Goal: Task Accomplishment & Management: Complete application form

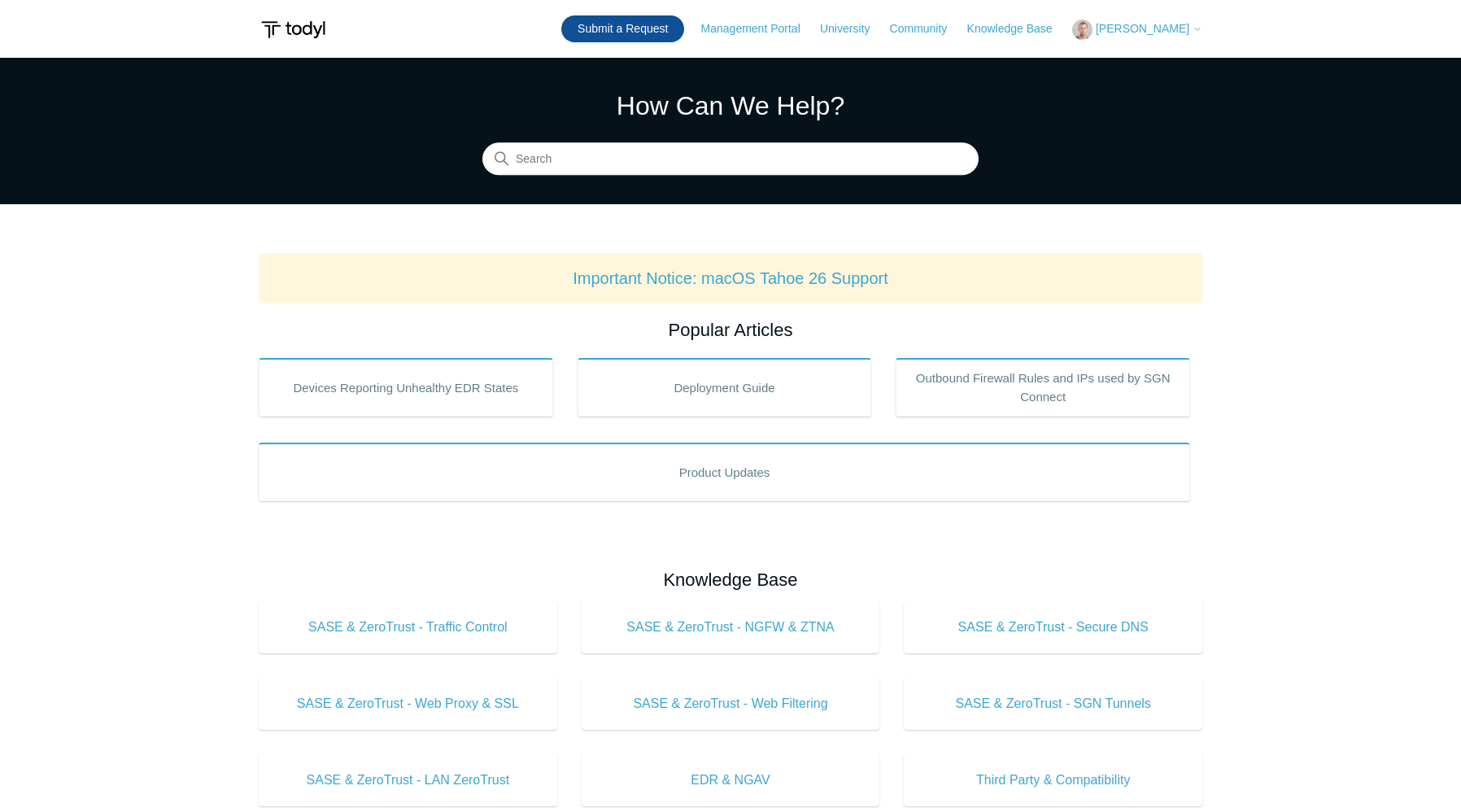
click at [669, 32] on link "Submit a Request" at bounding box center [622, 29] width 123 height 27
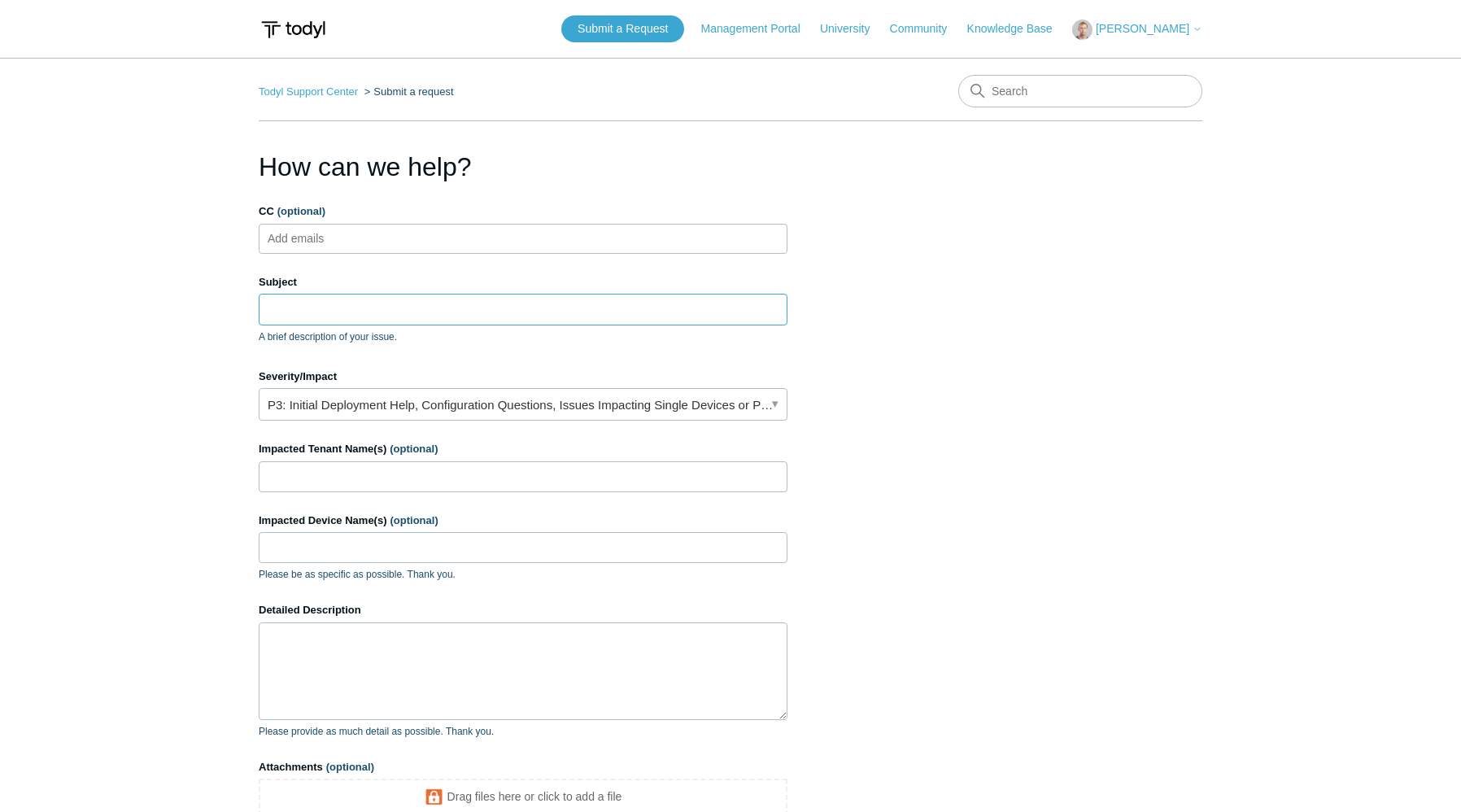
click at [318, 322] on input "Subject" at bounding box center [522, 309] width 528 height 31
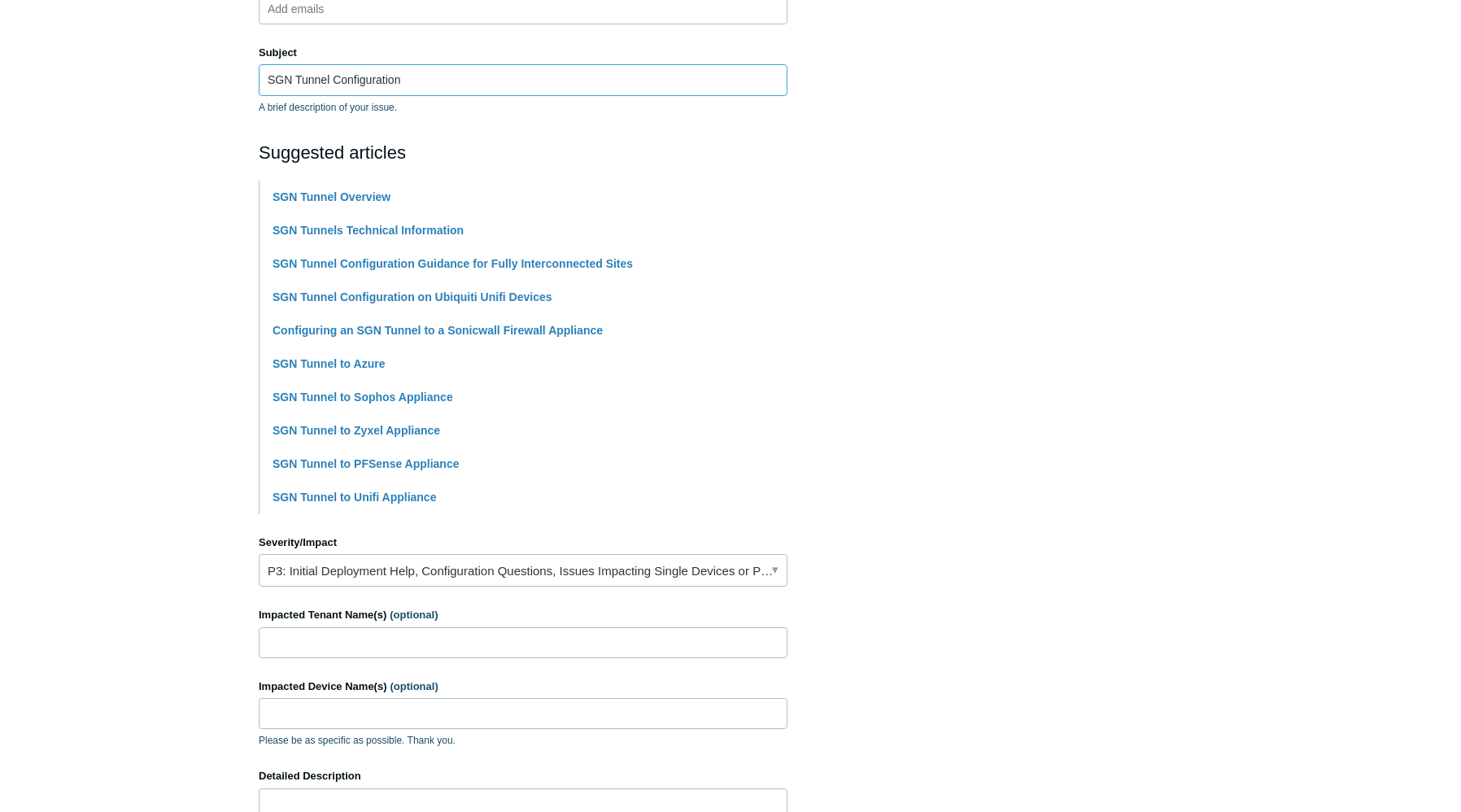
scroll to position [244, 0]
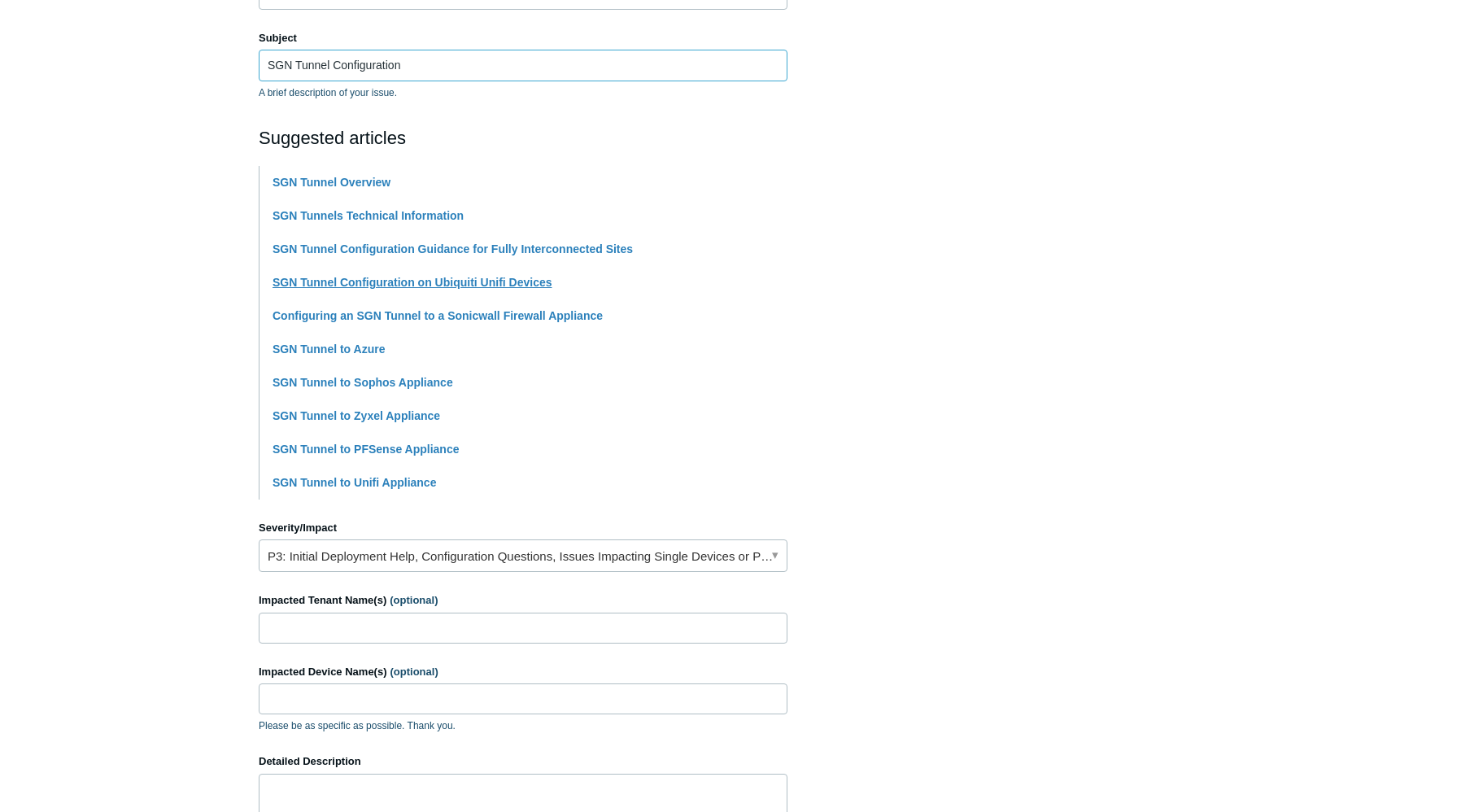
type input "SGN Tunnel Configuration"
click at [350, 548] on link "P3: Initial Deployment Help, Configuration Questions, Issues Impacting Single D…" at bounding box center [522, 555] width 528 height 33
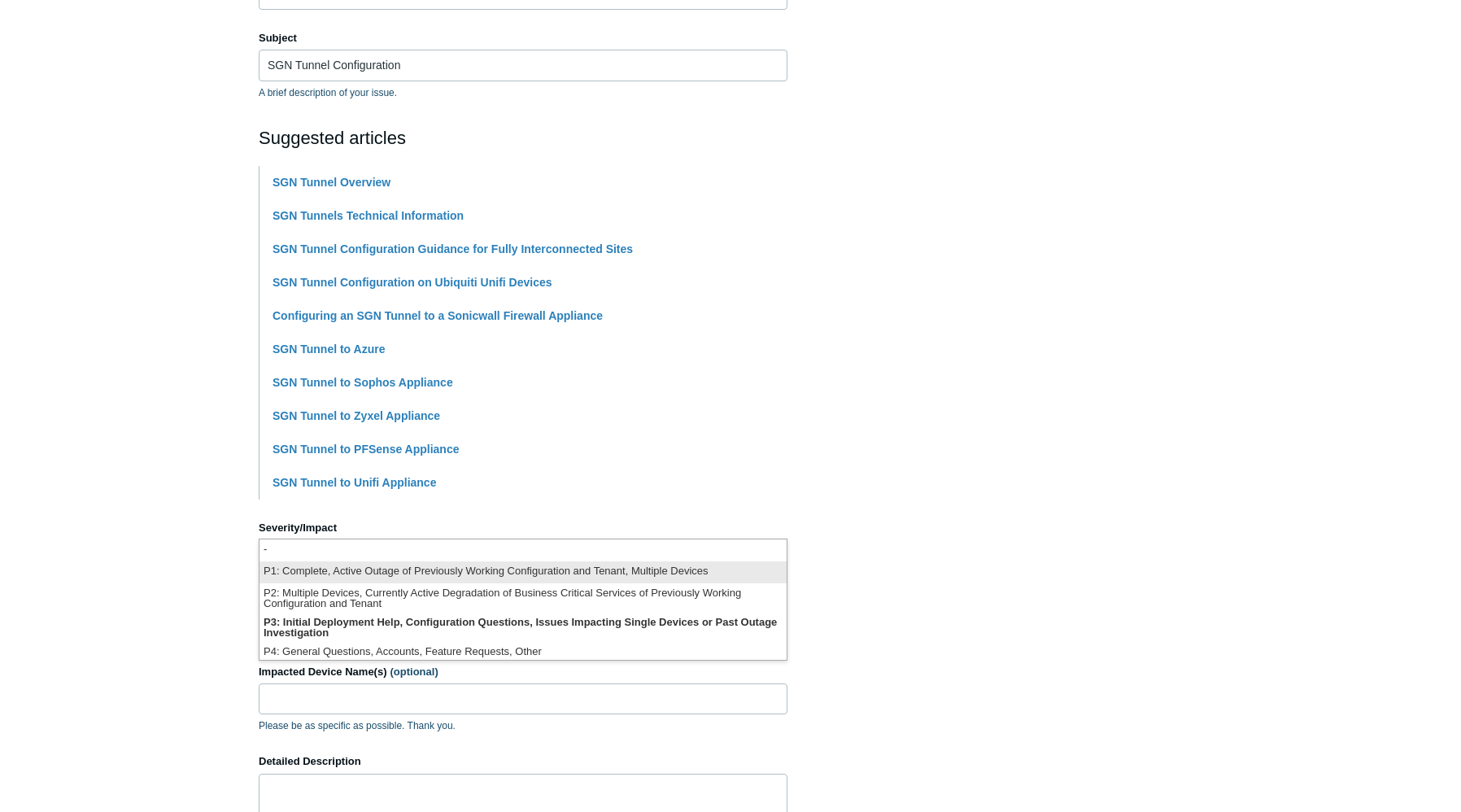
click at [295, 566] on li "P1: Complete, Active Outage of Previously Working Configuration and Tenant, Mul…" at bounding box center [523, 572] width 527 height 22
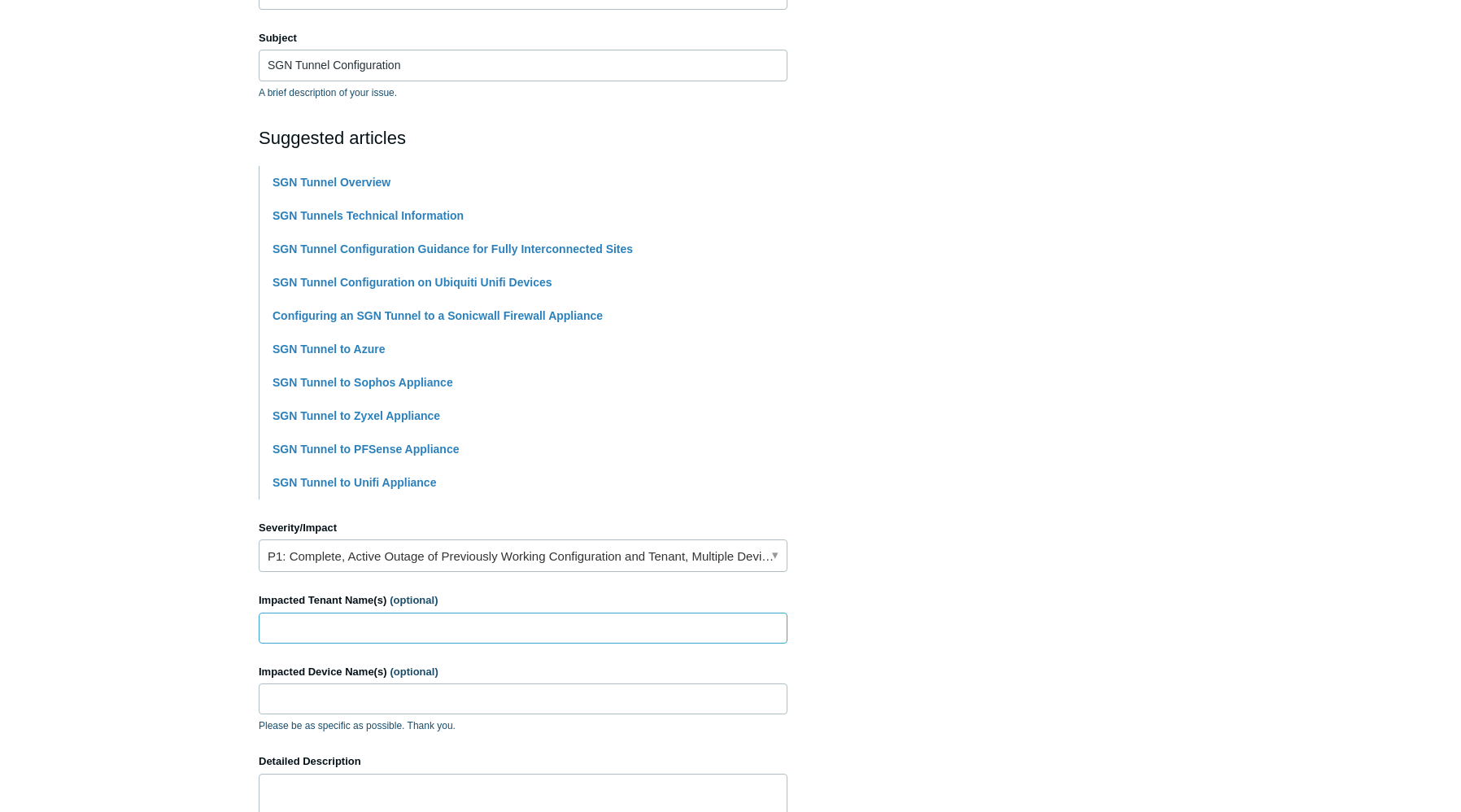
click at [308, 630] on input "Impacted Tenant Name(s) (optional)" at bounding box center [522, 628] width 528 height 31
type input "Sask Wheat Development Commission"
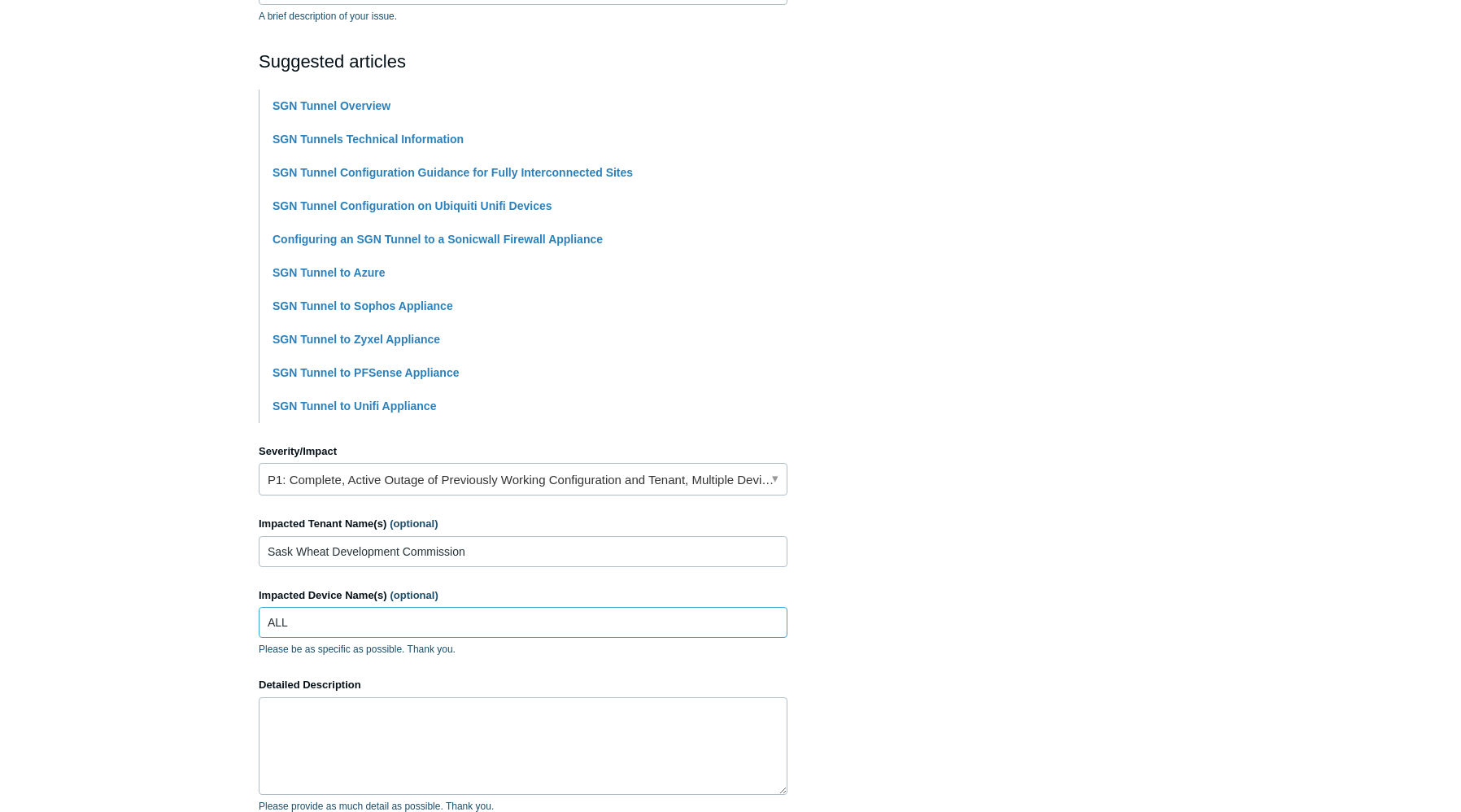
scroll to position [570, 0]
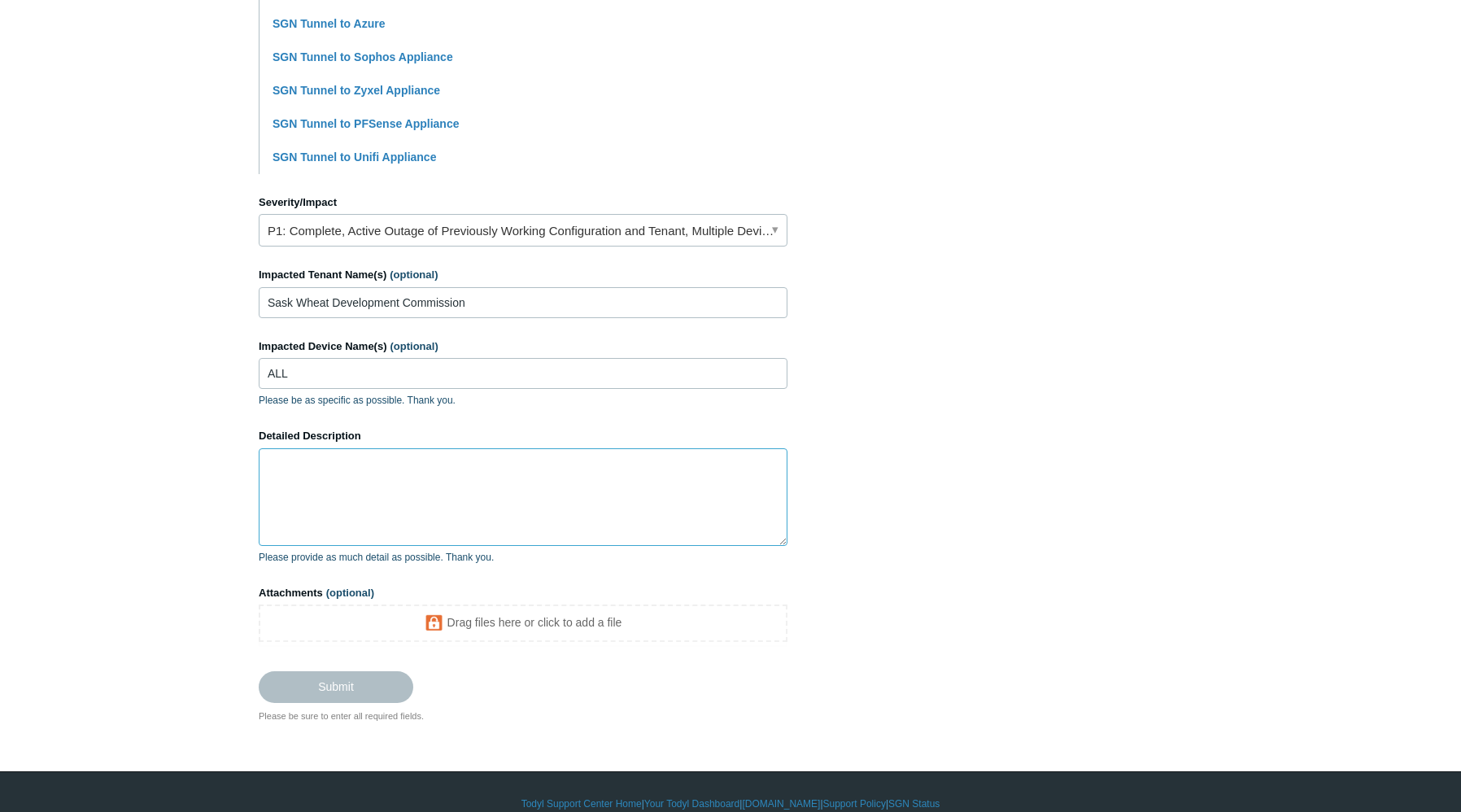
click at [429, 458] on textarea "Detailed Description" at bounding box center [522, 496] width 528 height 98
click at [352, 375] on input "ALL" at bounding box center [522, 374] width 528 height 31
click at [352, 375] on input "Al" at bounding box center [522, 374] width 528 height 31
type input "All"
click at [357, 488] on textarea "Detailed Description" at bounding box center [522, 496] width 528 height 98
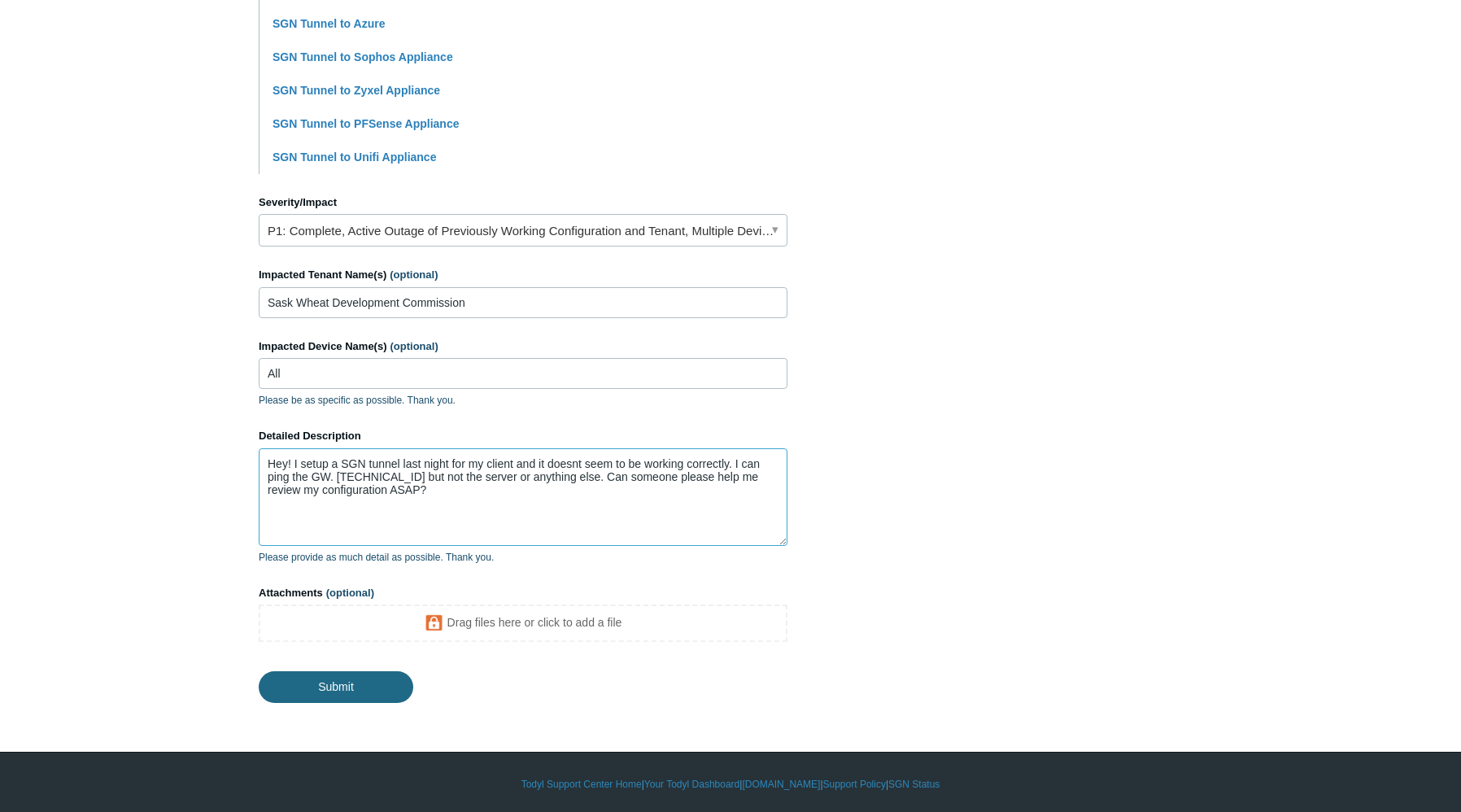
type textarea "Hey! I setup a SGN tunnel last night for my client and it doesnt seem to be wor…"
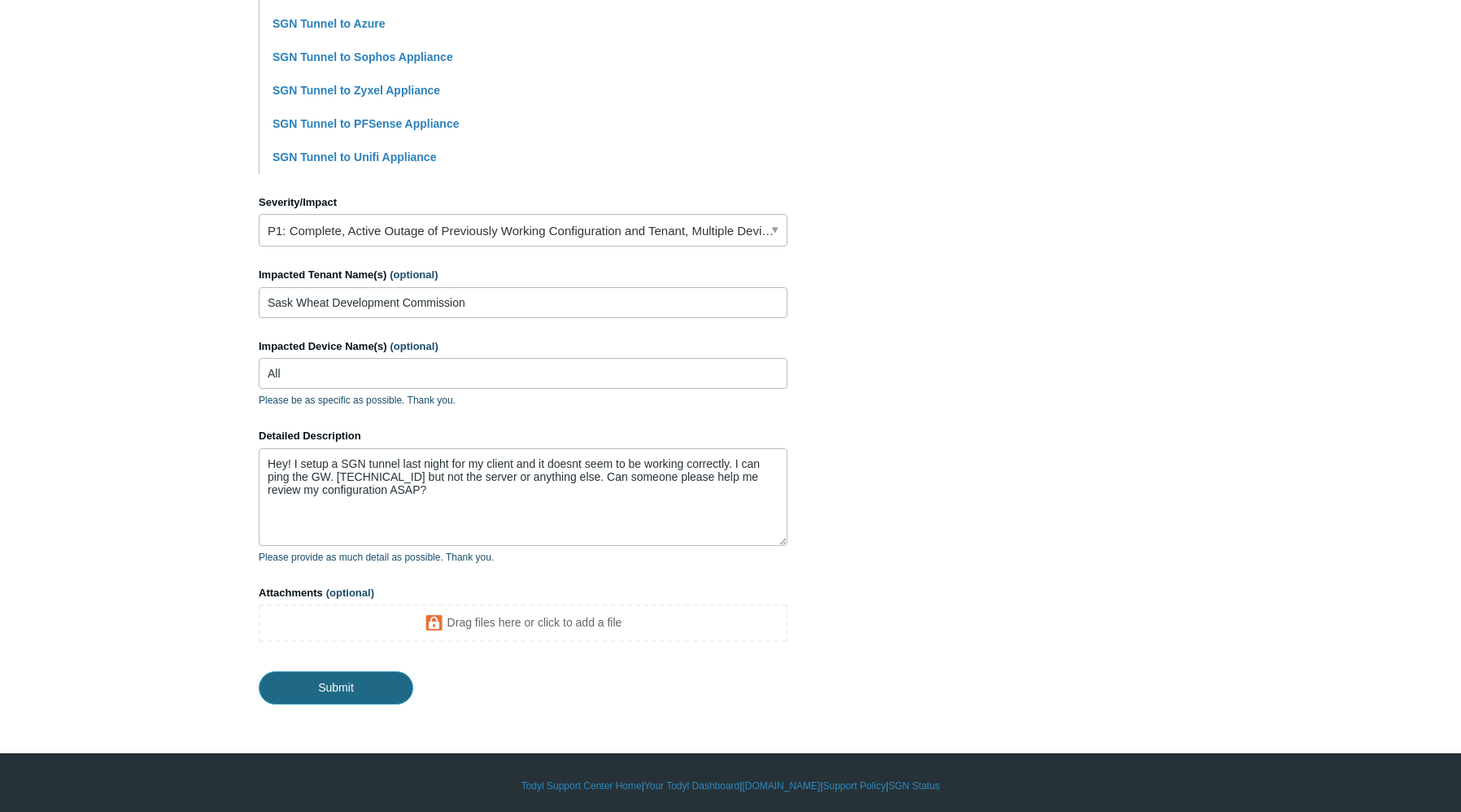
click at [311, 688] on input "Submit" at bounding box center [336, 687] width 155 height 33
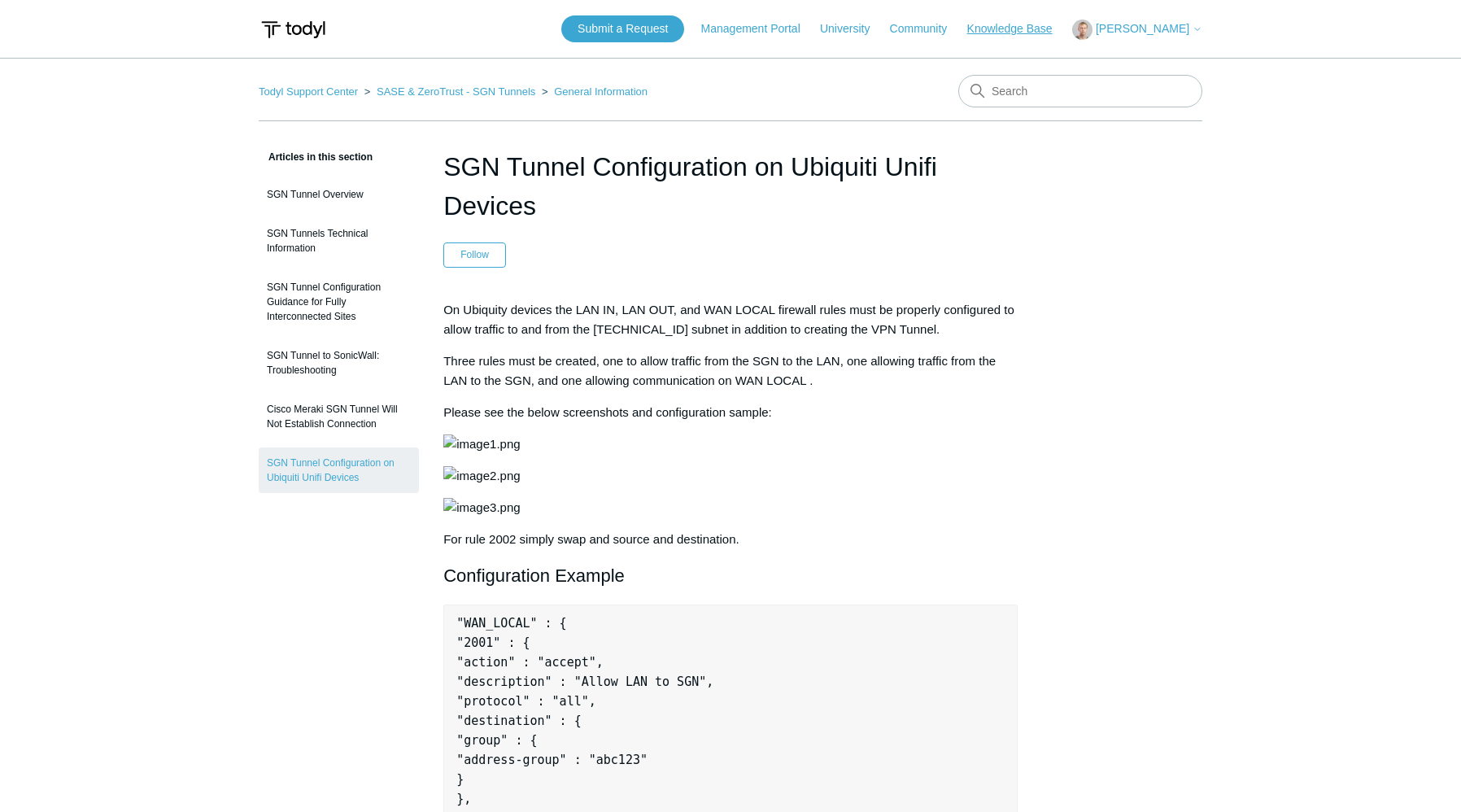
click at [1049, 28] on link "Knowledge Base" at bounding box center [1017, 29] width 101 height 17
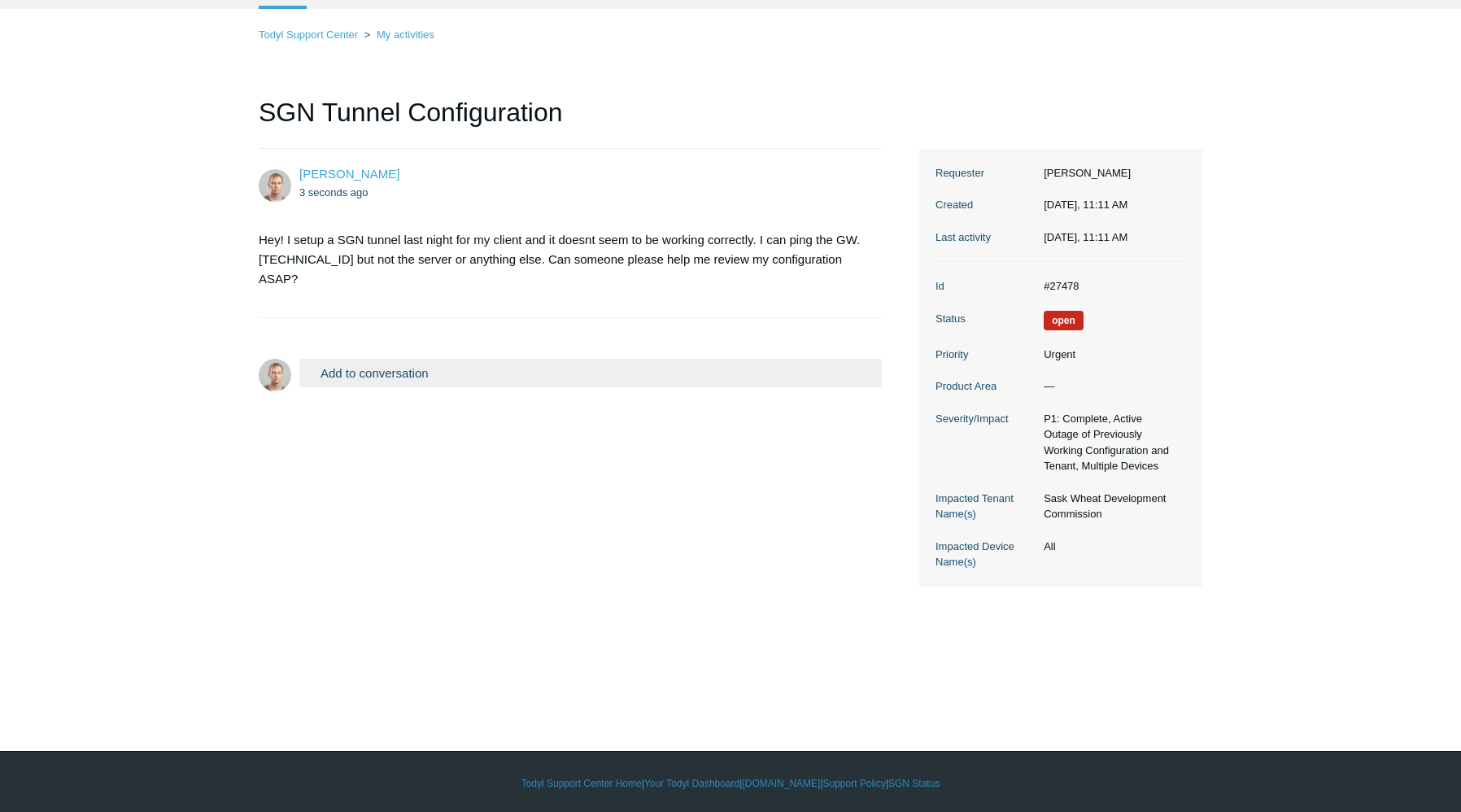
scroll to position [89, 0]
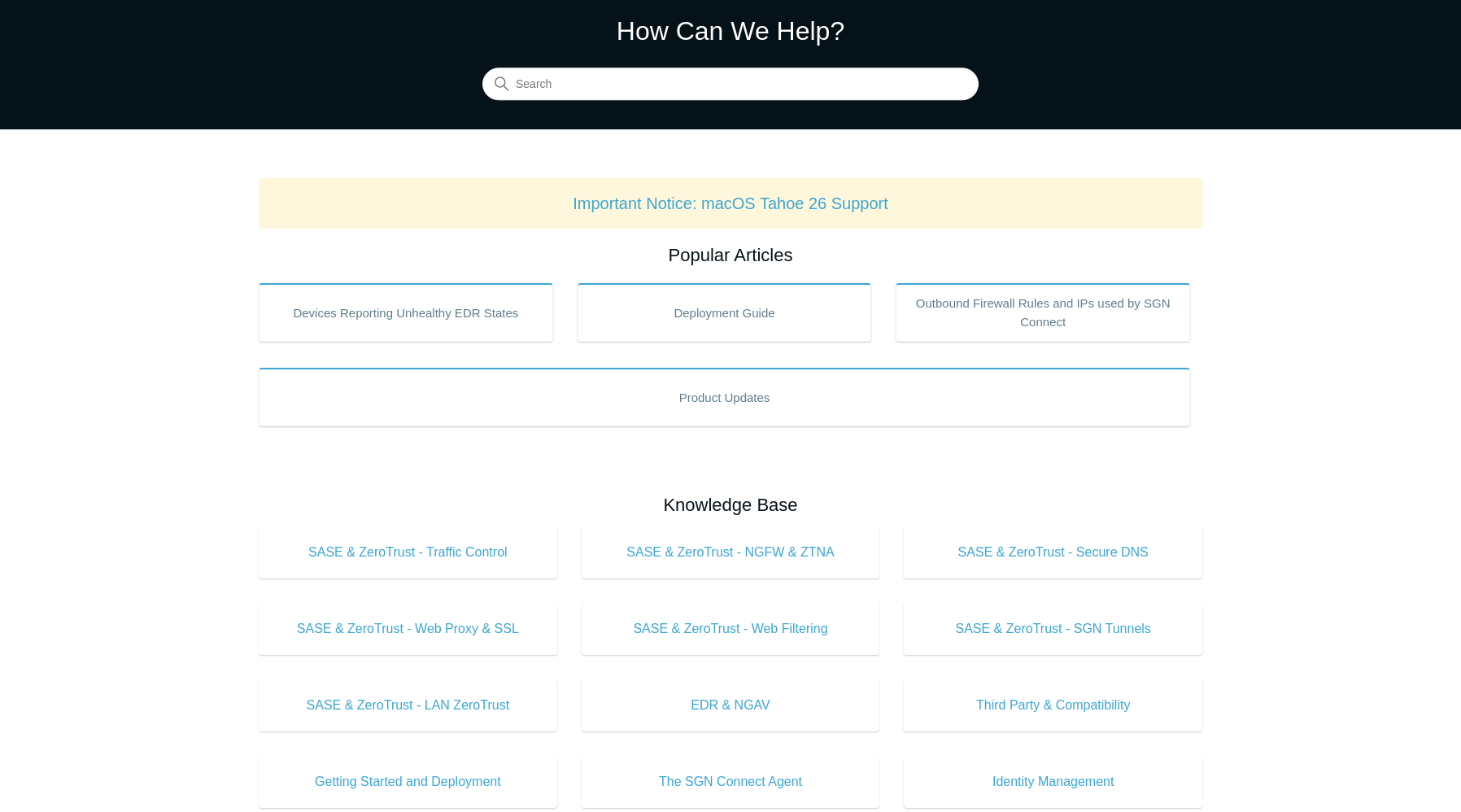
scroll to position [244, 0]
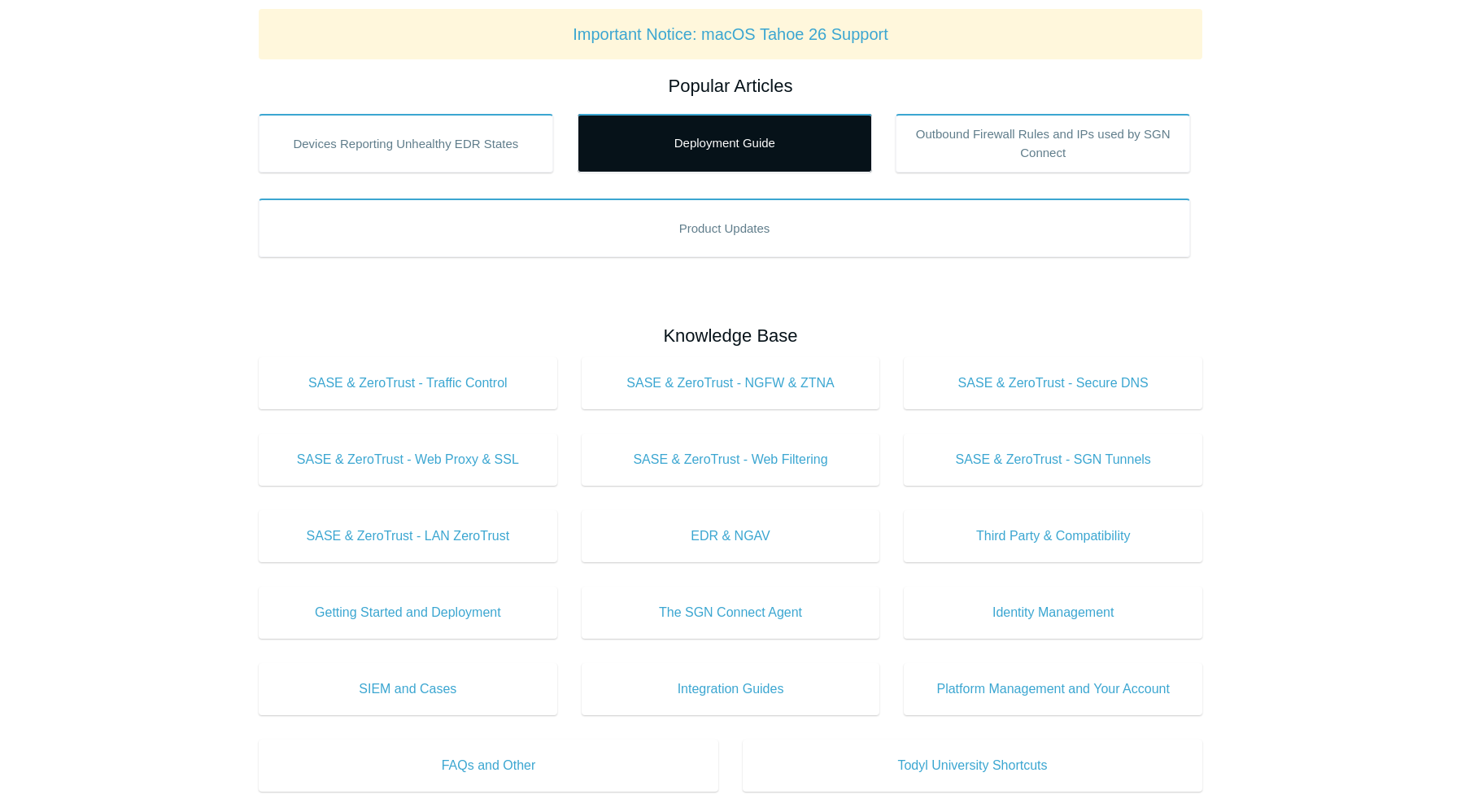
click at [669, 151] on link "Deployment Guide" at bounding box center [724, 143] width 295 height 59
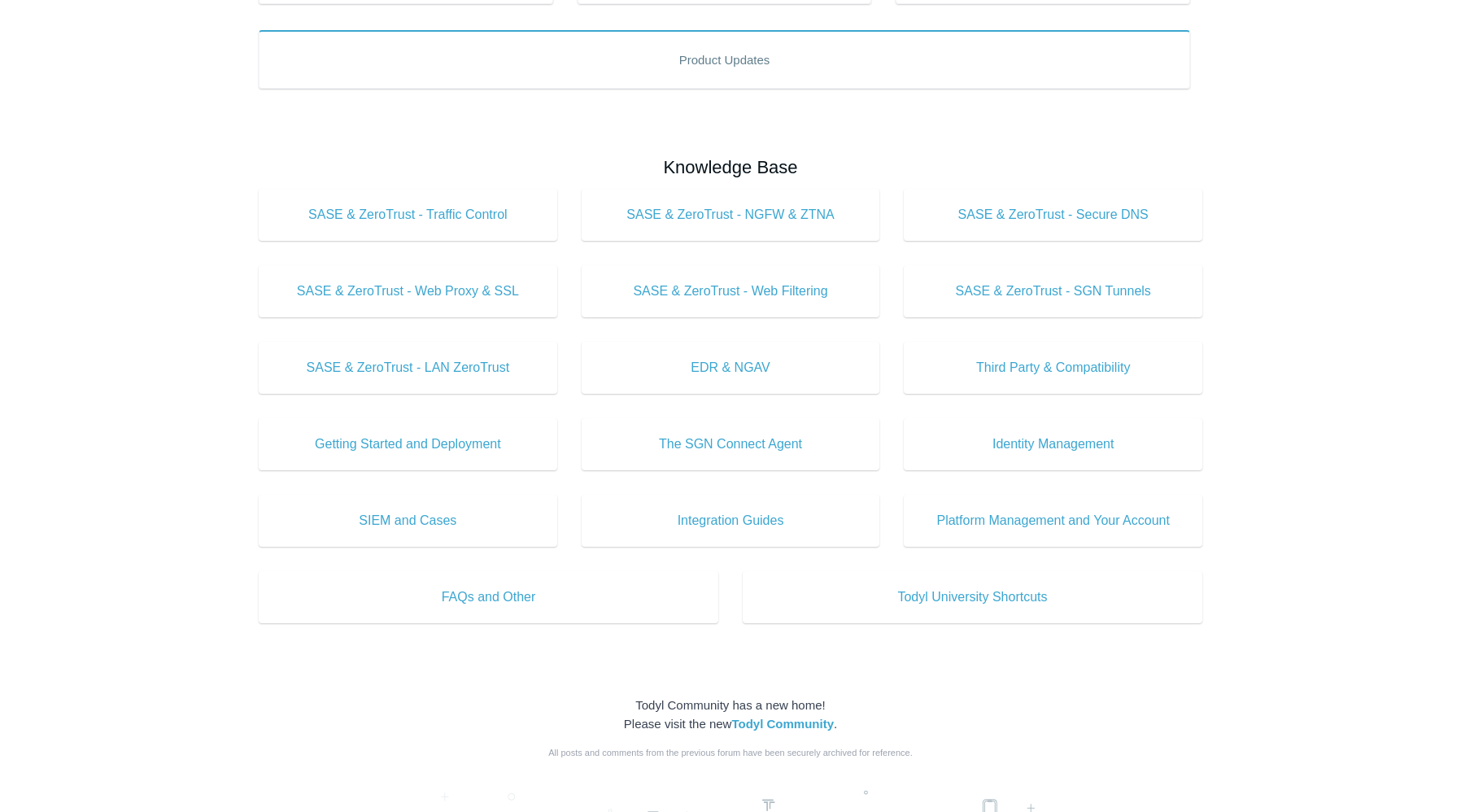
scroll to position [115, 0]
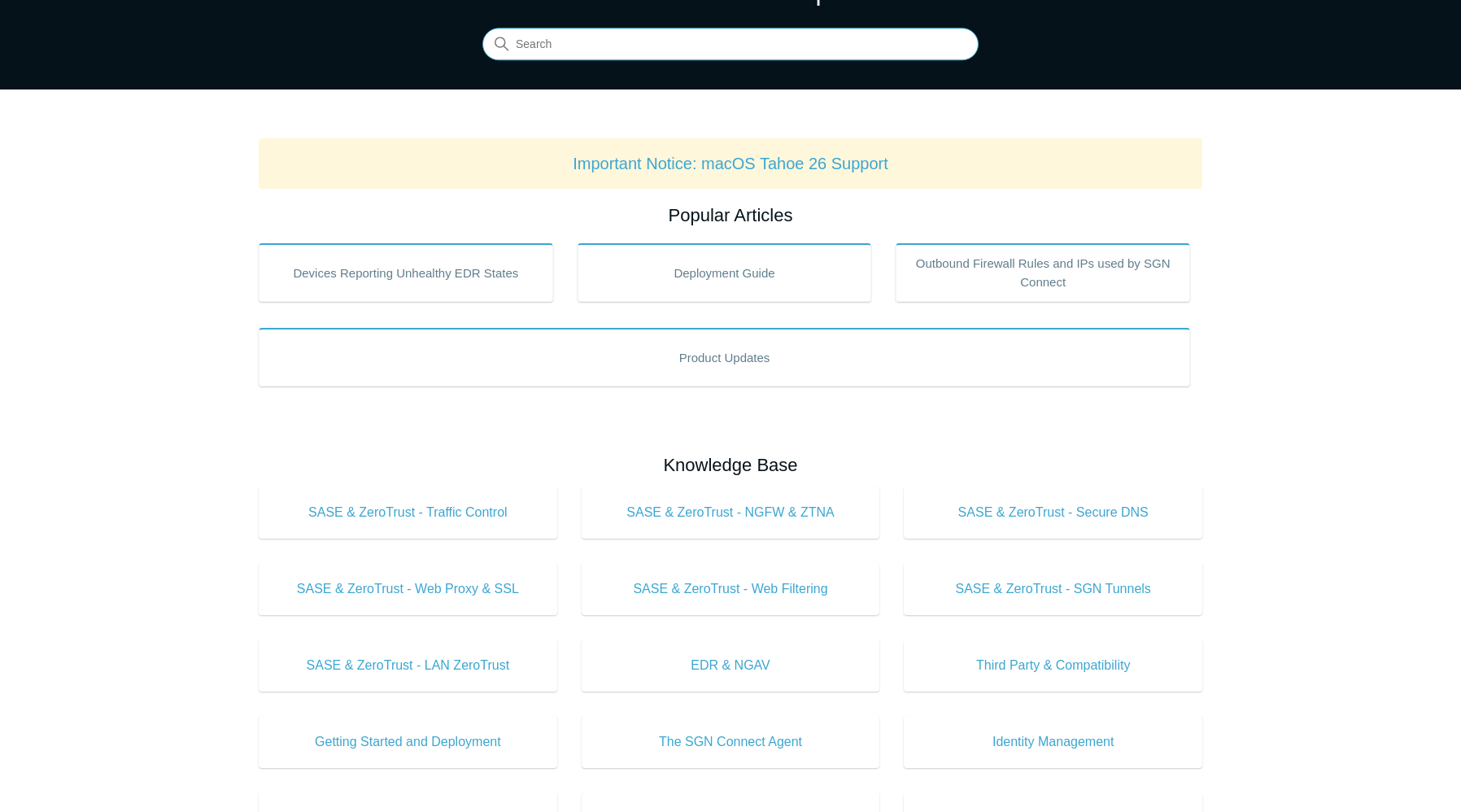
click at [591, 47] on input "Search" at bounding box center [730, 44] width 496 height 33
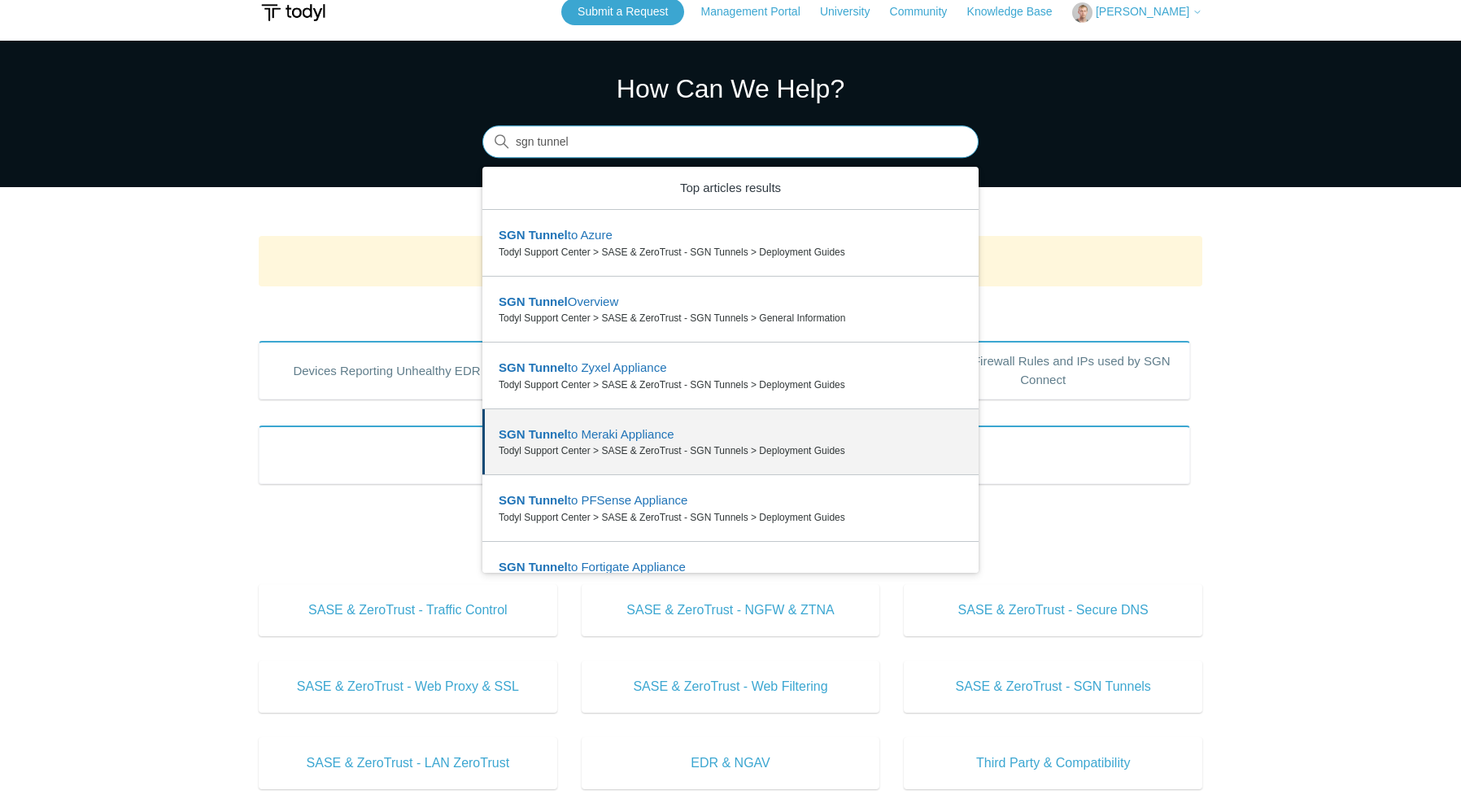
scroll to position [0, 0]
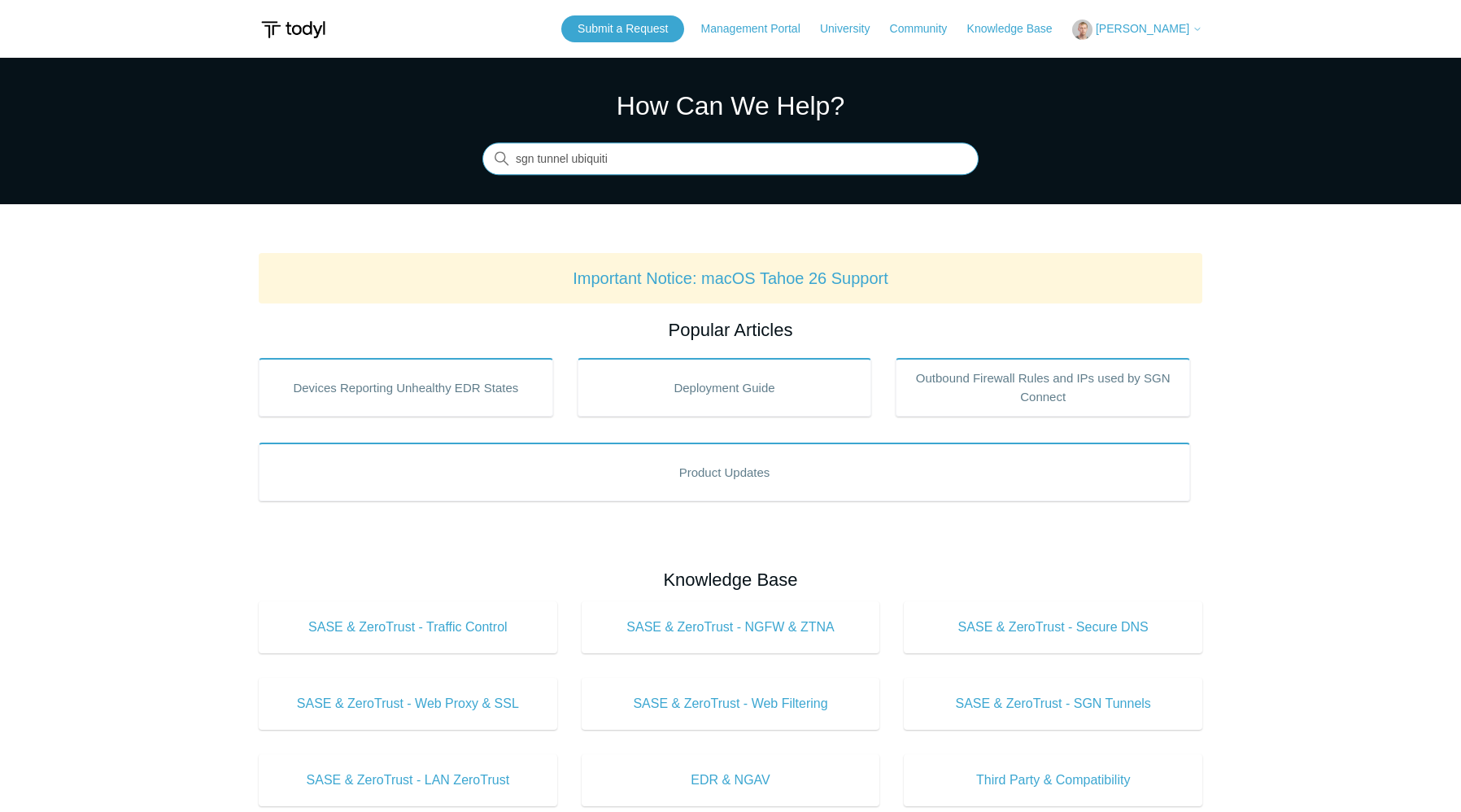
type input "sgn tunnel ubiquiti"
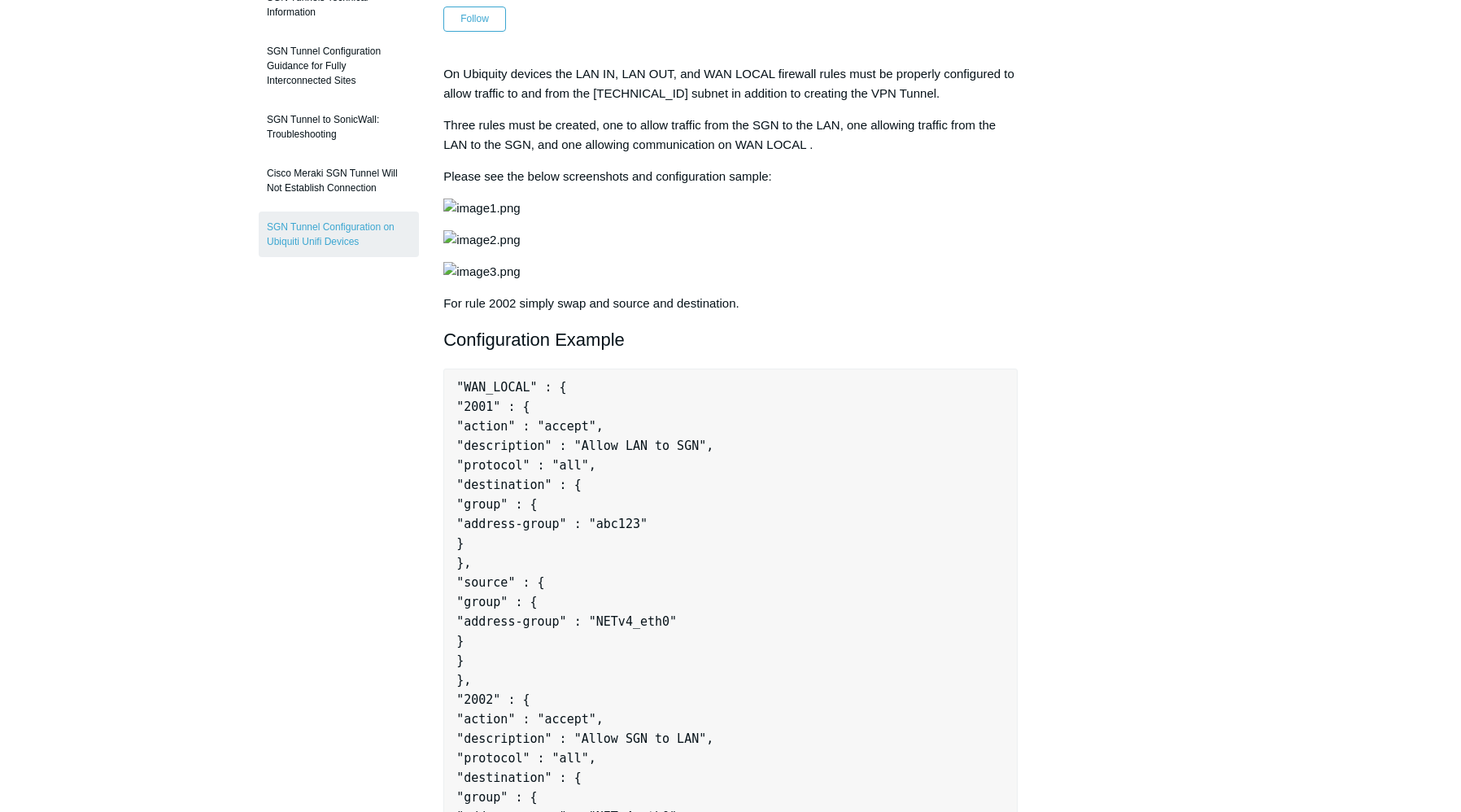
scroll to position [244, 0]
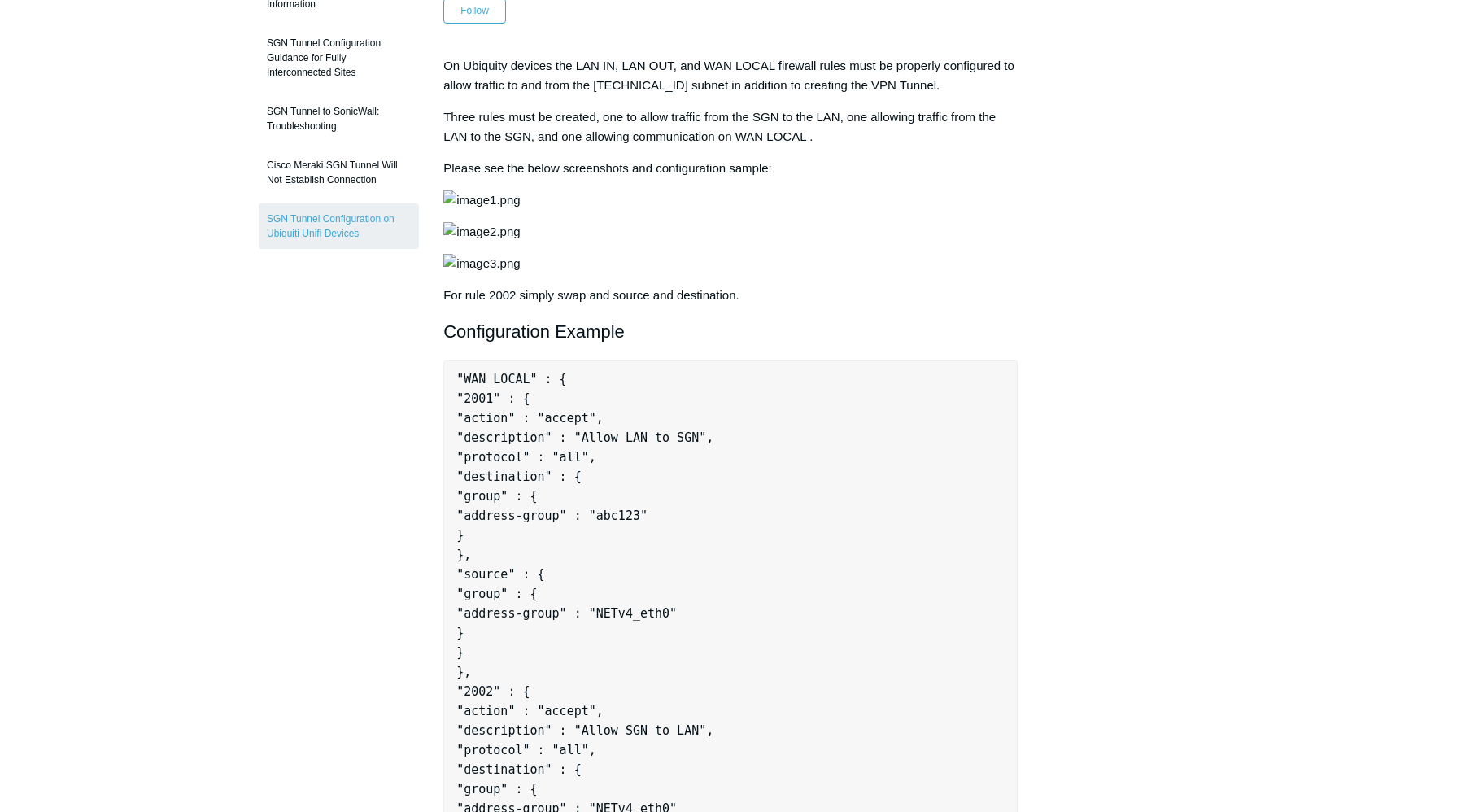
click at [520, 210] on img at bounding box center [481, 200] width 76 height 19
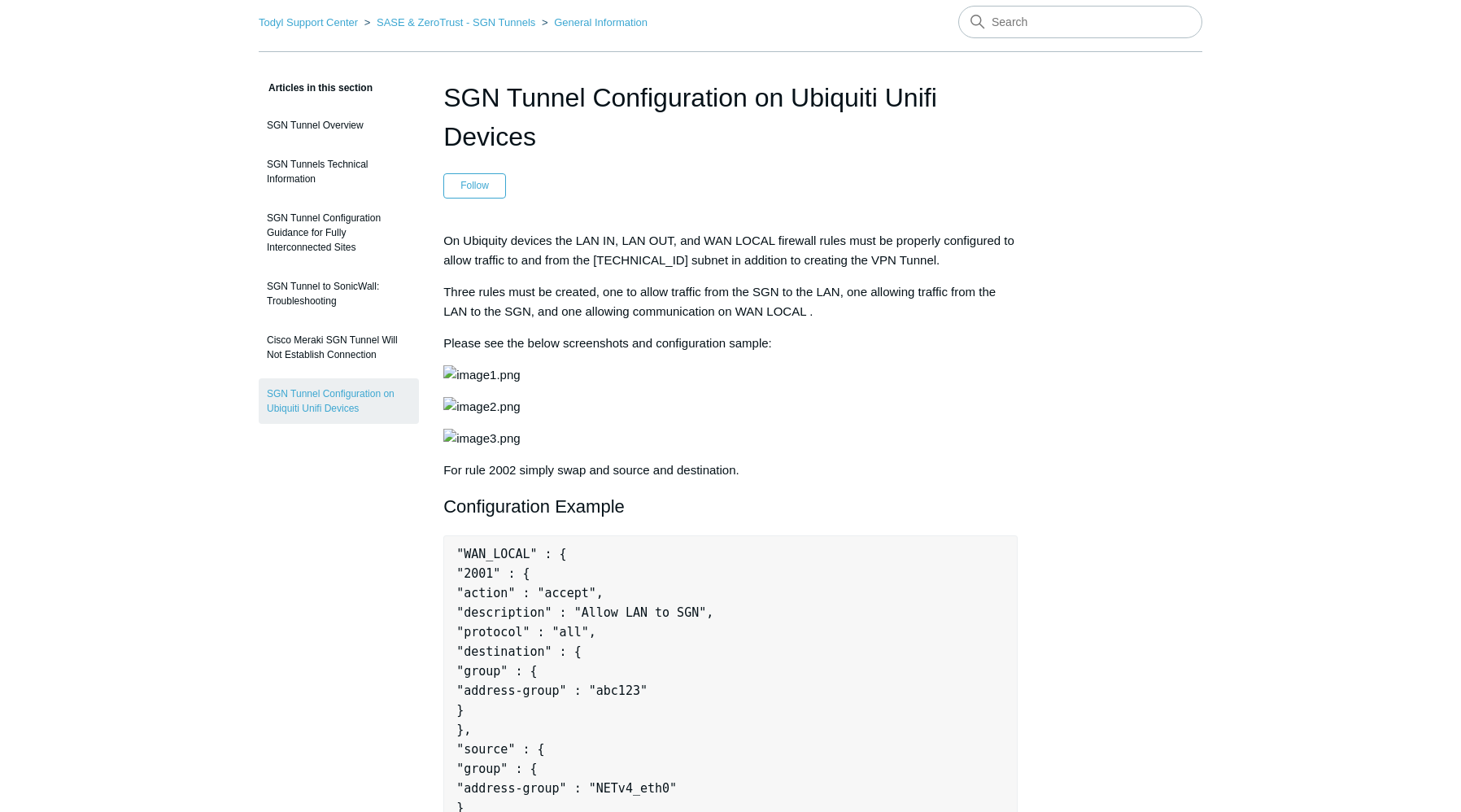
scroll to position [0, 0]
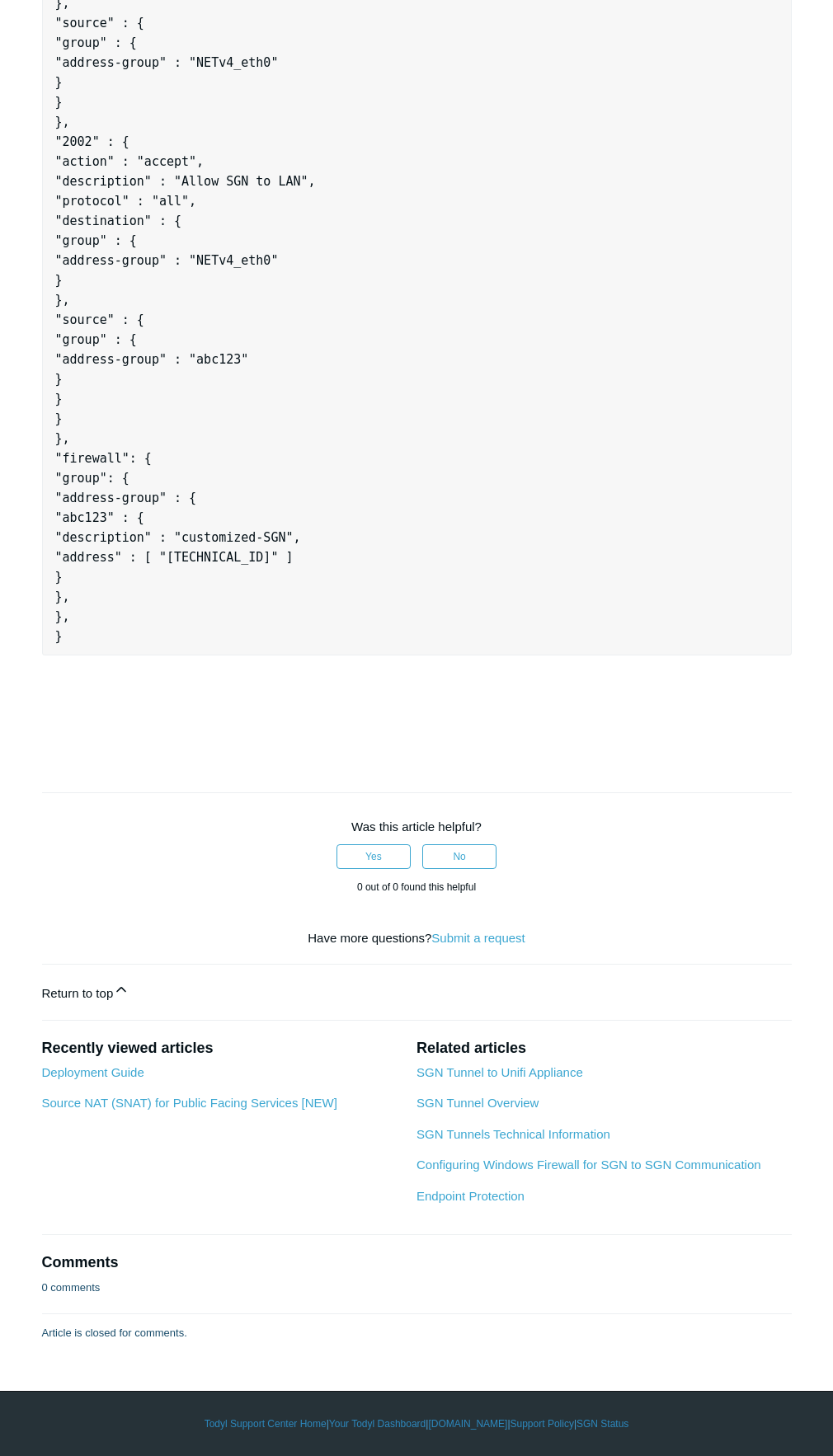
scroll to position [1732, 0]
click at [515, 822] on link "SGN Tunnel to Unifi Appliance" at bounding box center [499, 1072] width 166 height 14
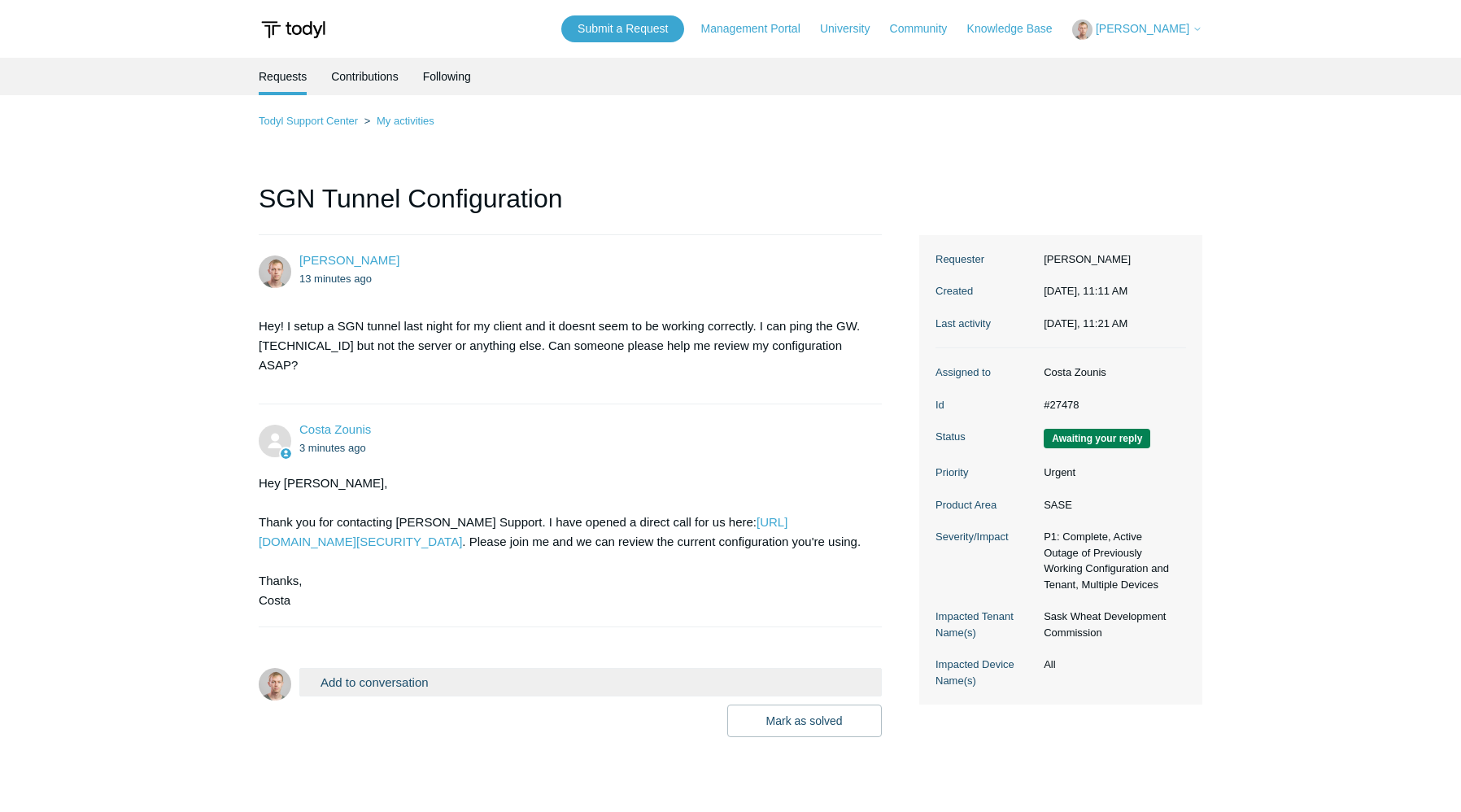
scroll to position [89, 0]
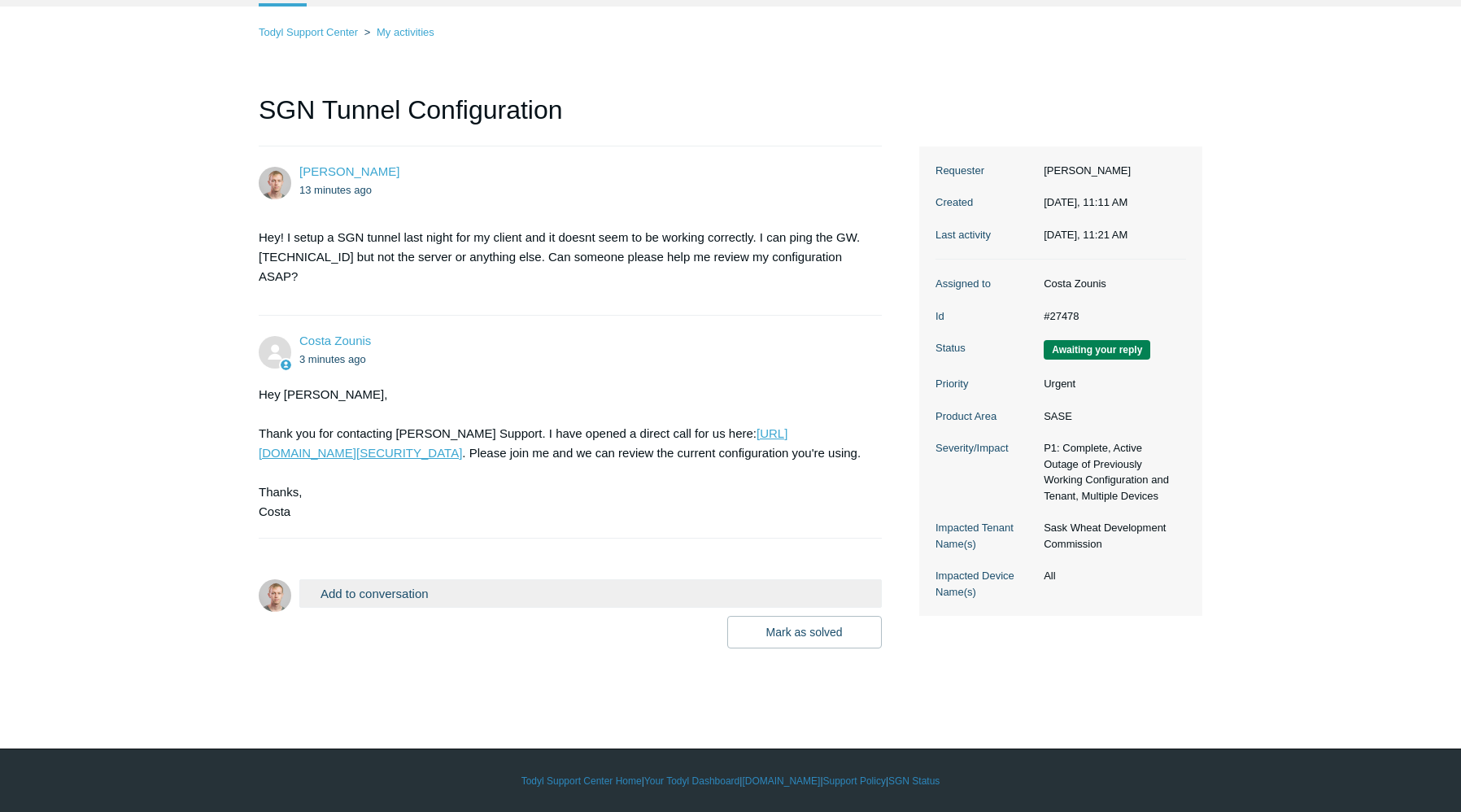
click at [585, 427] on link "https://todyl.zoom.us/j/84110995928?pwd=6dzmWjxzIB8D7cA9uCHgEY6dDIpWa5.1" at bounding box center [522, 442] width 528 height 34
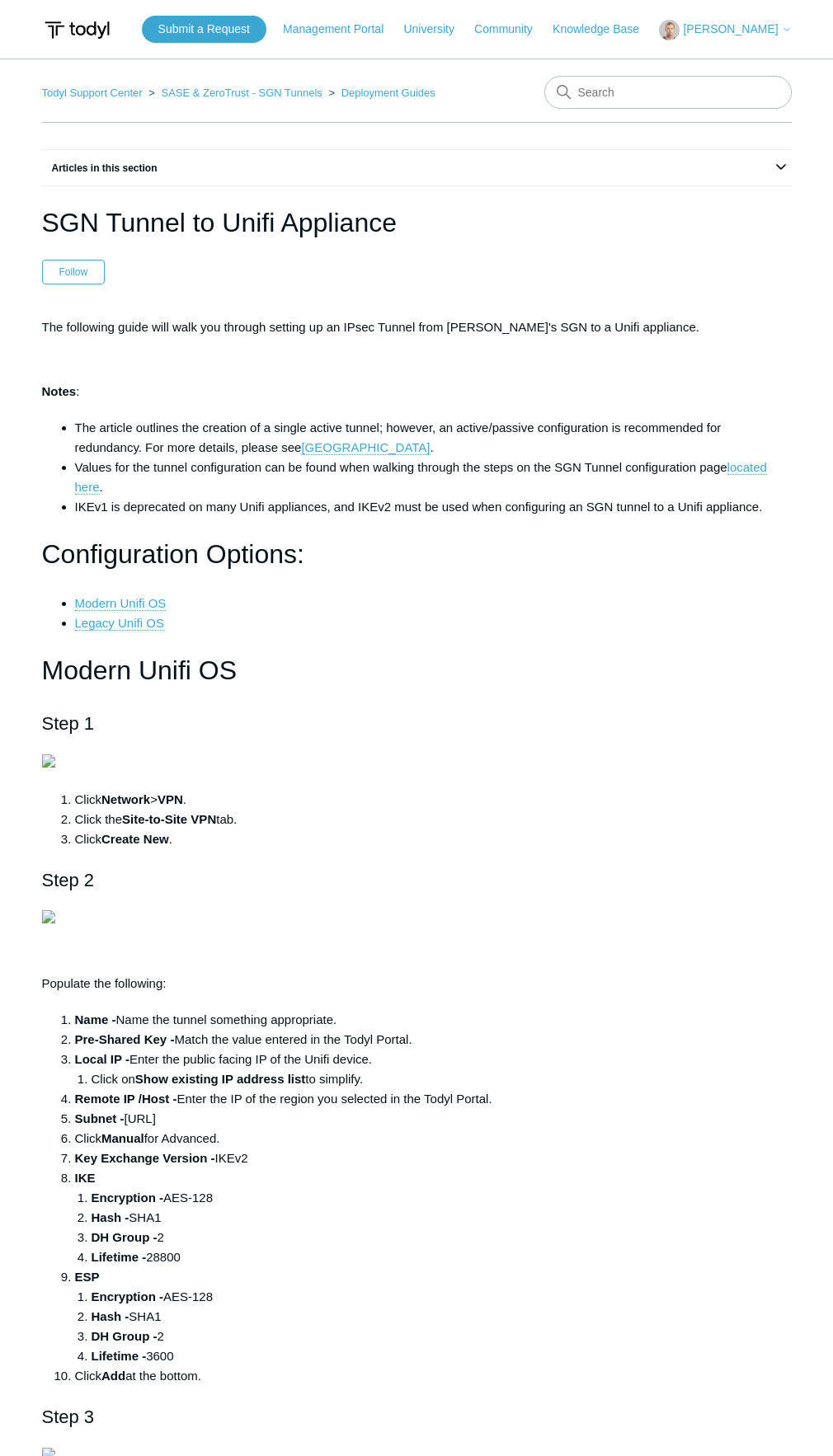
click at [594, 556] on h1 "Configuration Options:" at bounding box center [417, 554] width 750 height 42
click at [81, 186] on aside "Articles in this section Configuring an SGN Tunnel to a Sonicwall Firewall Appl…" at bounding box center [417, 167] width 750 height 37
click at [119, 186] on aside "Articles in this section Configuring an SGN Tunnel to a Sonicwall Firewall Appl…" at bounding box center [417, 167] width 750 height 37
drag, startPoint x: 652, startPoint y: 573, endPoint x: 661, endPoint y: 545, distance: 29.4
click at [651, 571] on h1 "Configuration Options:" at bounding box center [417, 554] width 750 height 42
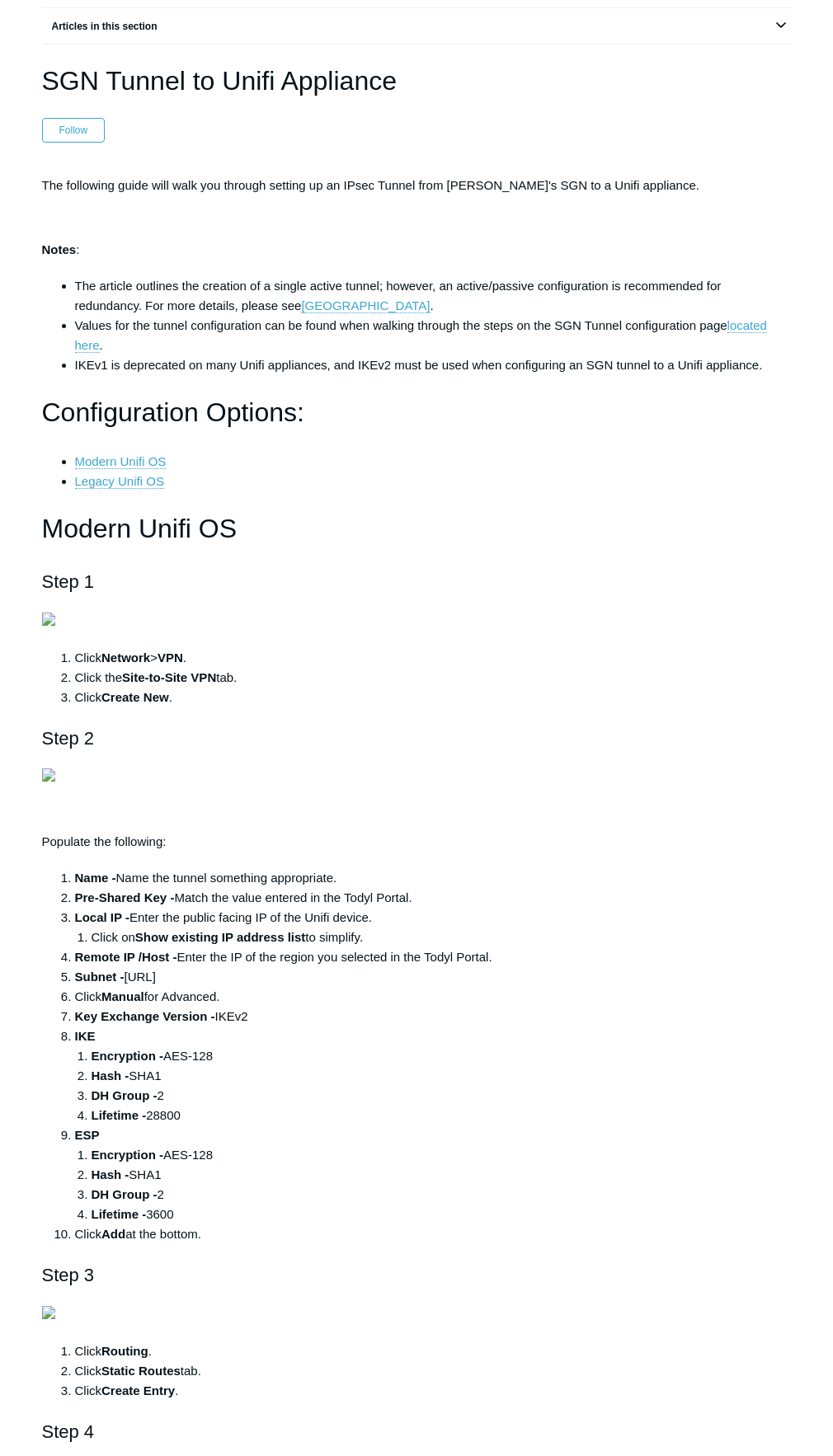
scroll to position [248, 0]
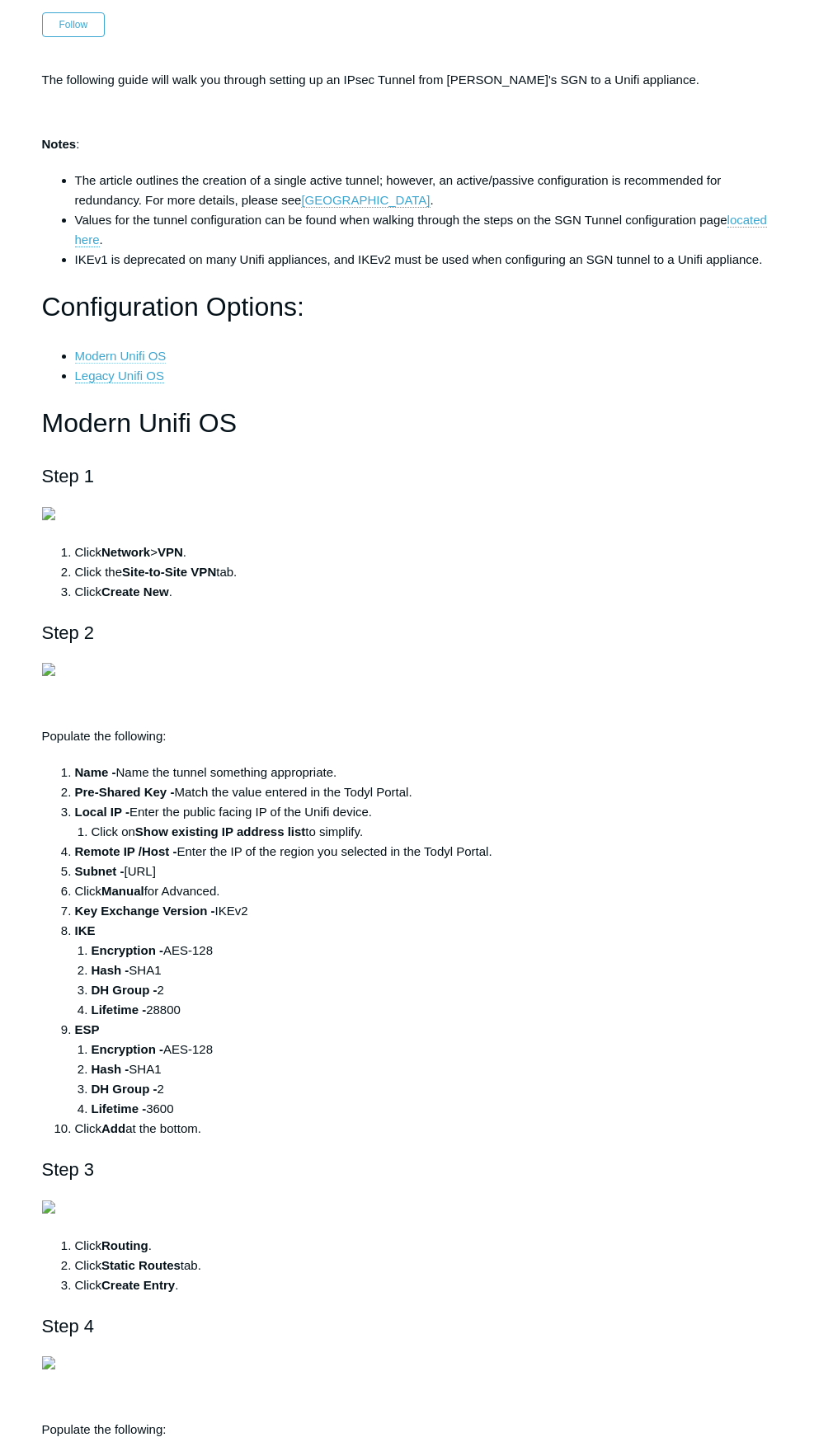
click at [166, 363] on link "Modern Unifi OS" at bounding box center [120, 355] width 91 height 15
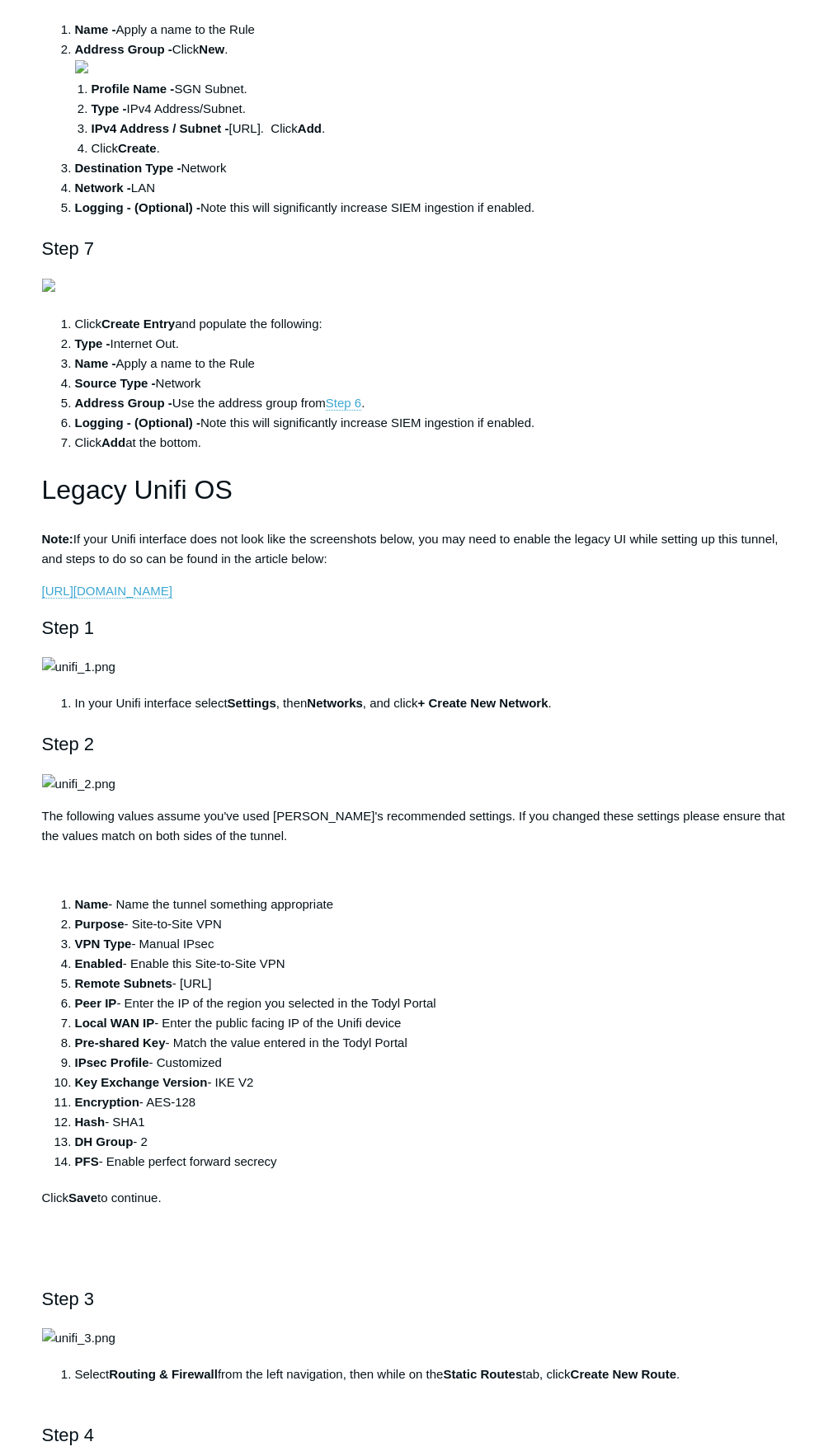
scroll to position [2387, 0]
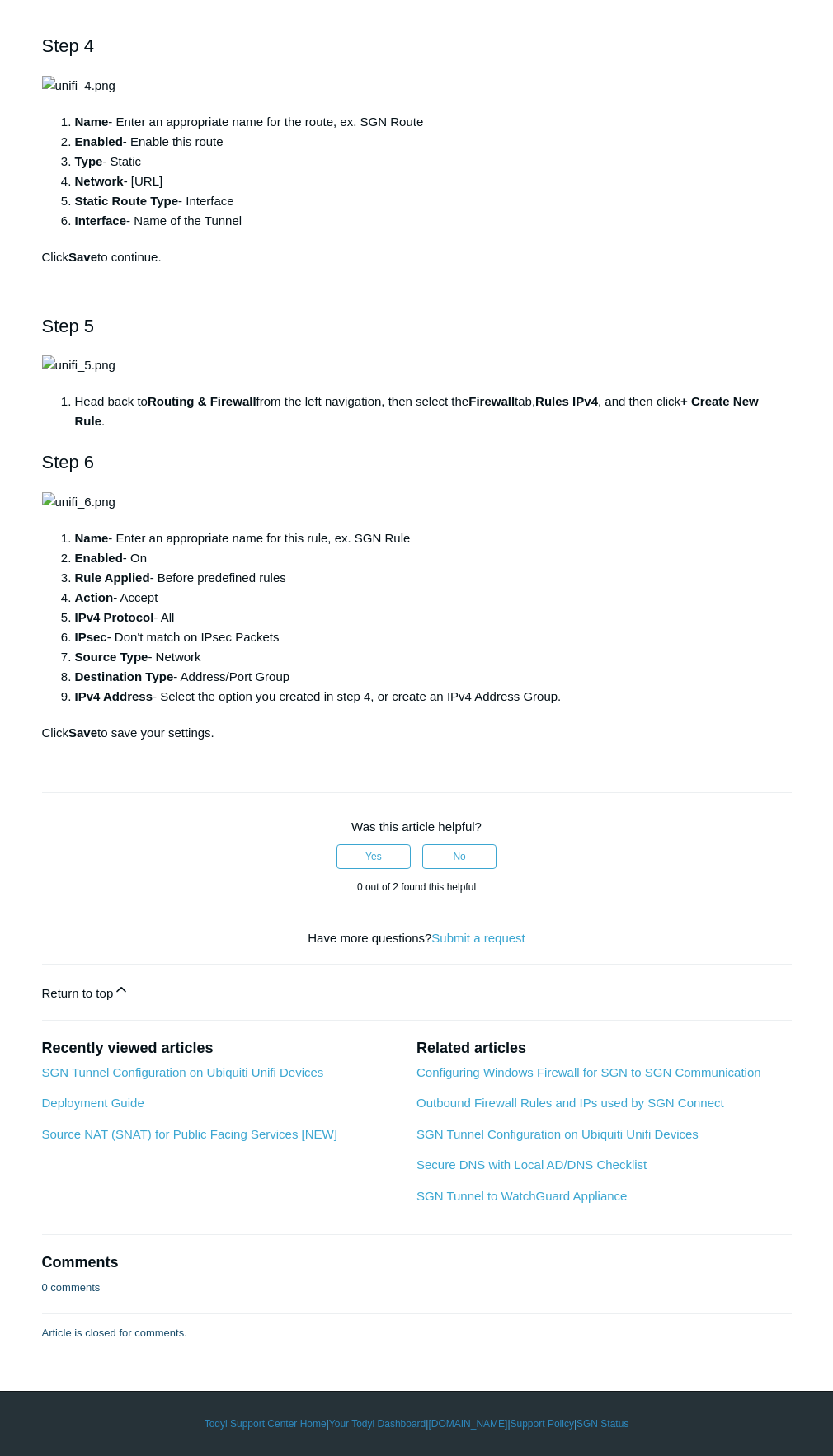
scroll to position [3625, 0]
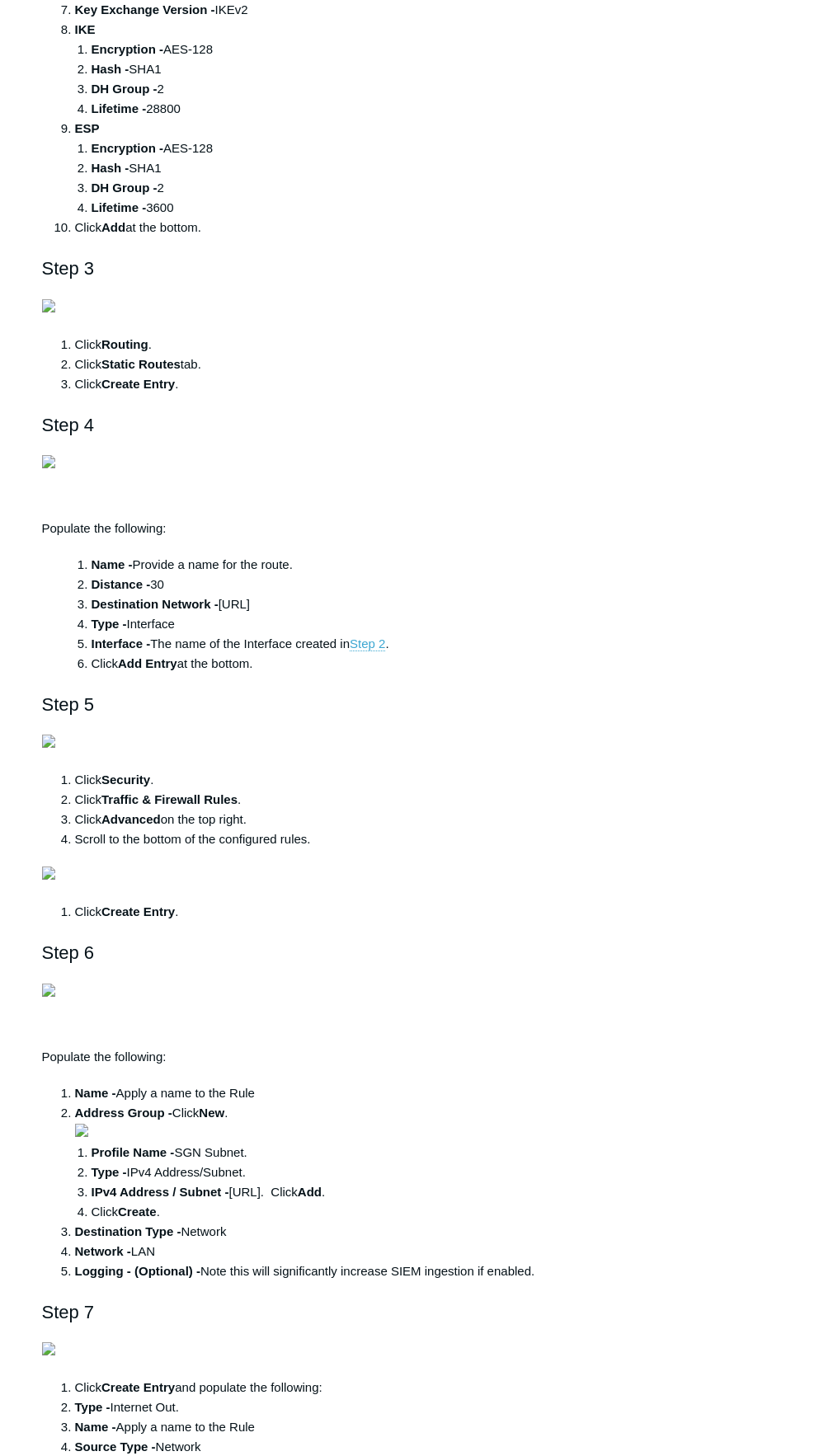
scroll to position [1068, 0]
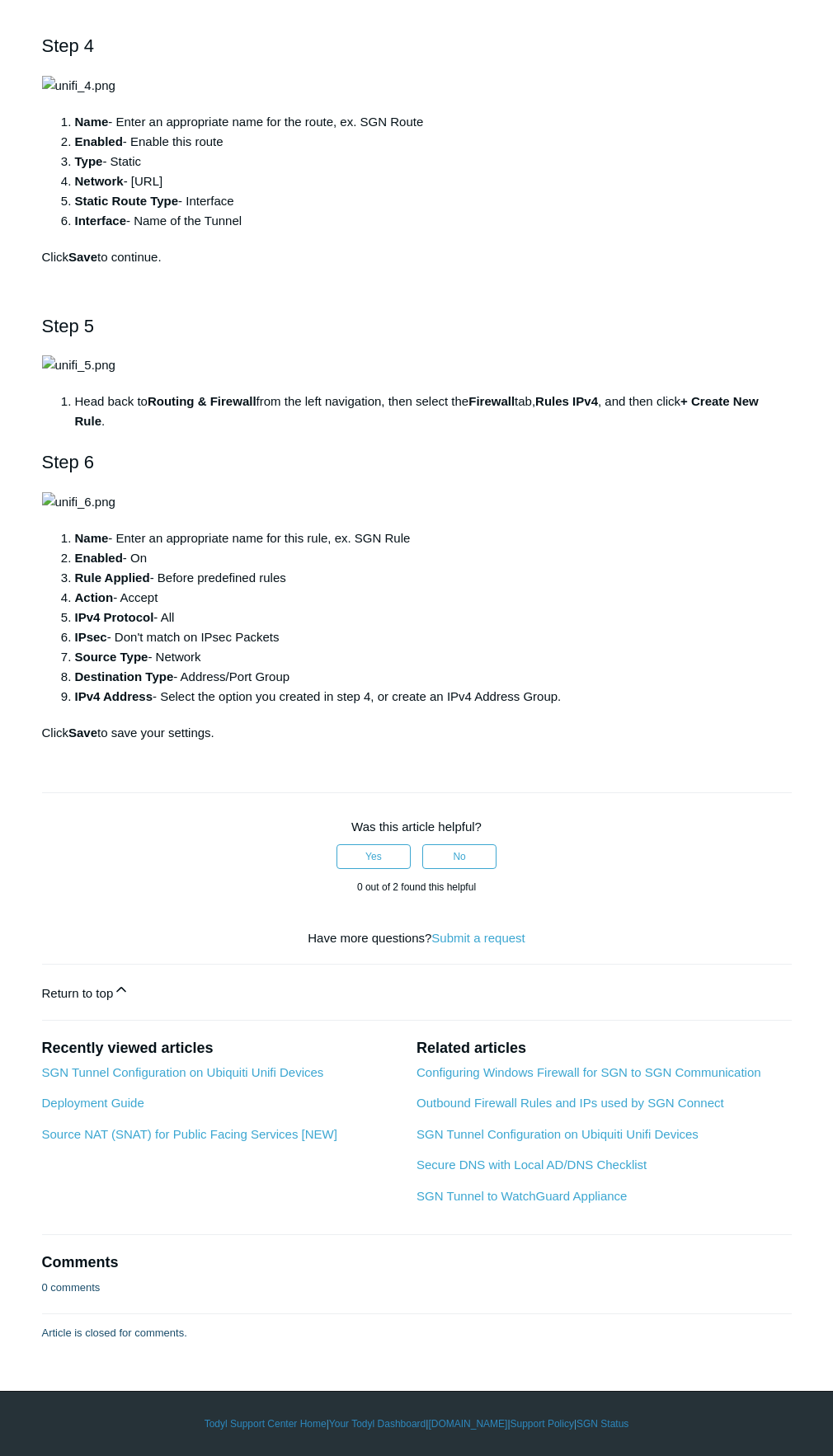
scroll to position [4779, 0]
